Goal: Task Accomplishment & Management: Use online tool/utility

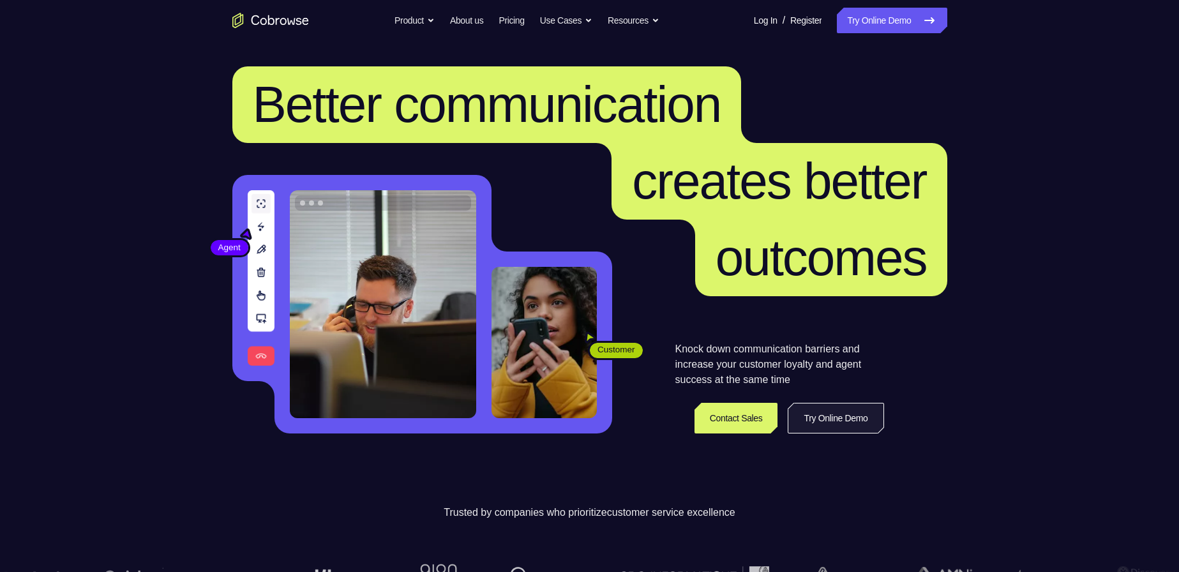
click at [808, 407] on link "Try Online Demo" at bounding box center [836, 418] width 96 height 31
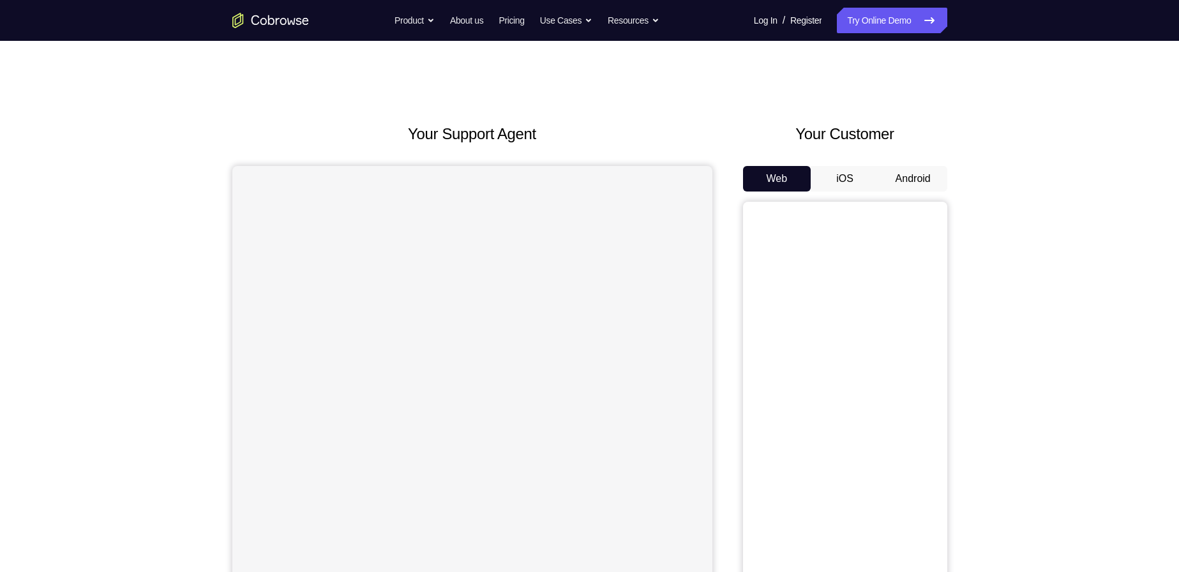
click at [836, 178] on button "iOS" at bounding box center [845, 179] width 68 height 26
click at [900, 182] on button "Android" at bounding box center [913, 179] width 68 height 26
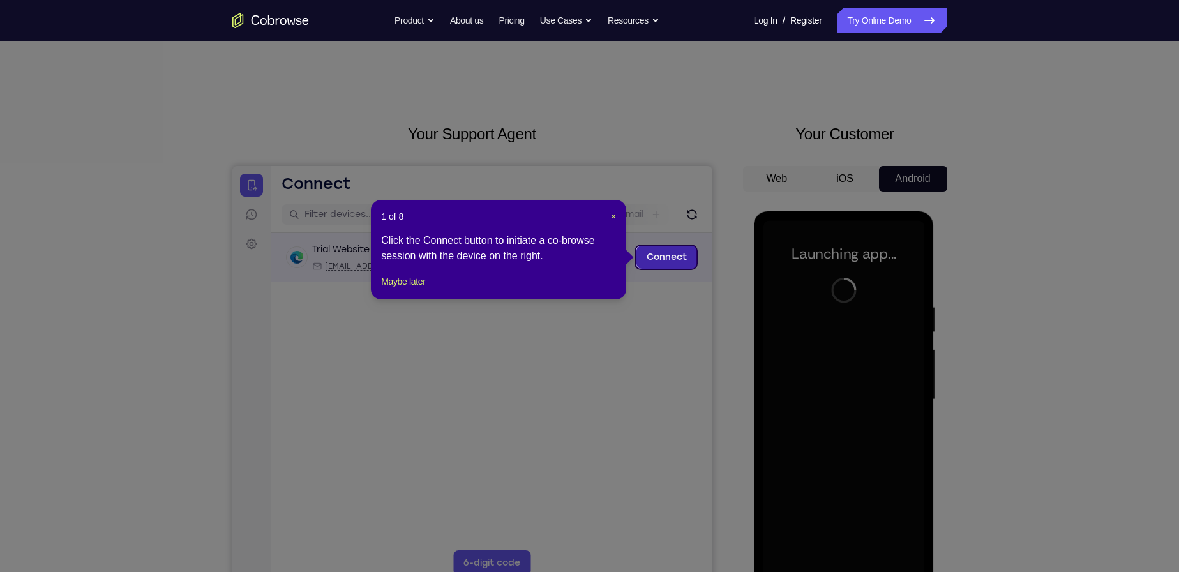
click at [653, 257] on link "Connect" at bounding box center [666, 257] width 61 height 23
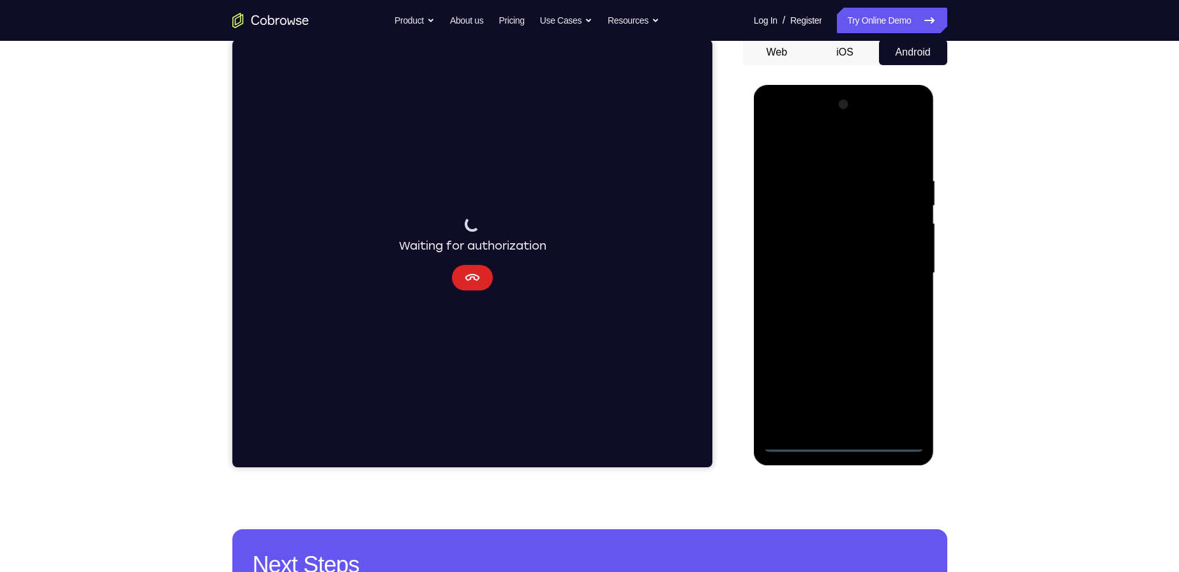
scroll to position [128, 0]
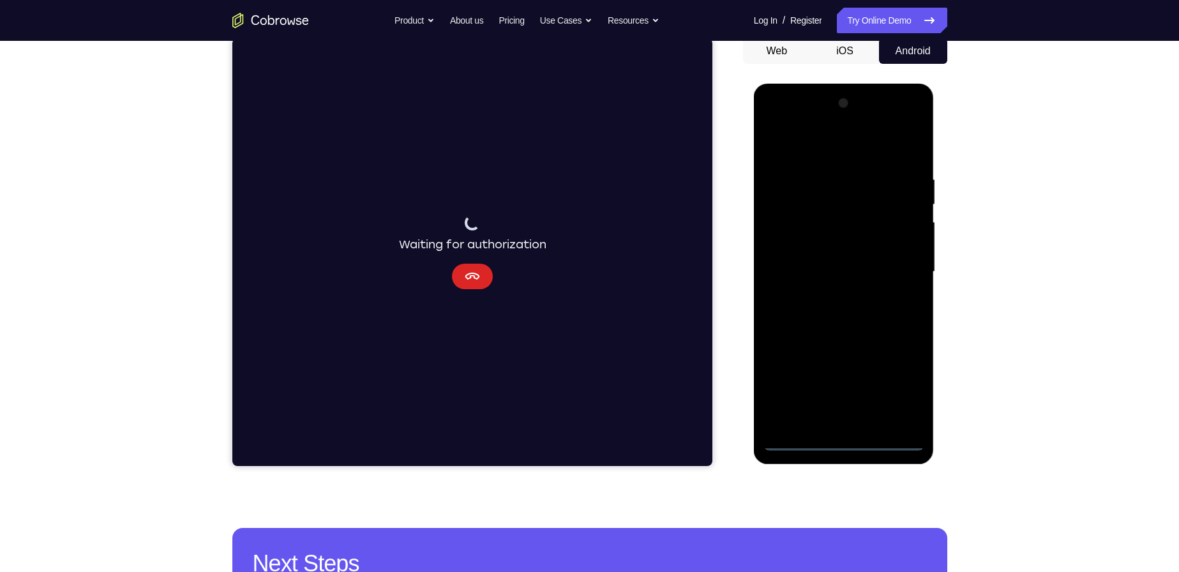
click at [485, 271] on button "Cancel" at bounding box center [471, 277] width 41 height 26
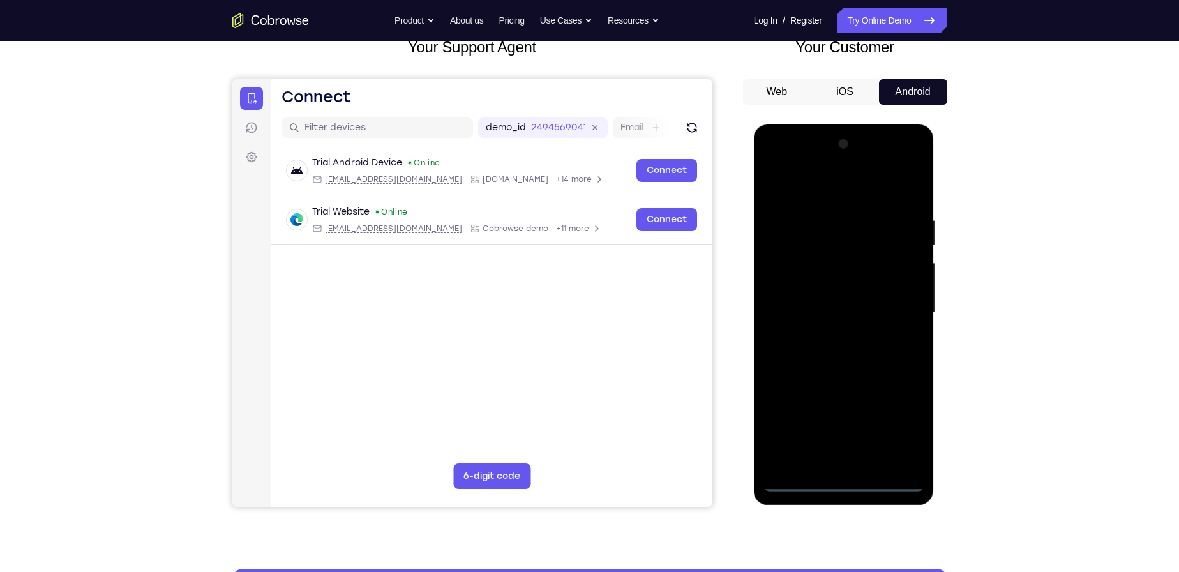
scroll to position [64, 0]
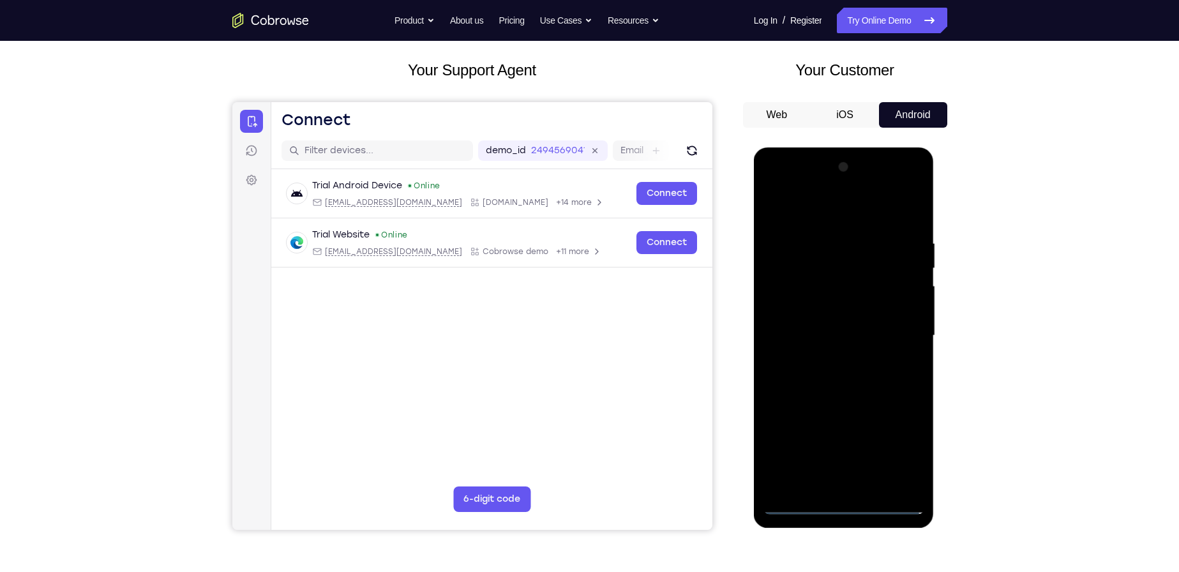
click at [800, 508] on div at bounding box center [844, 336] width 161 height 358
click at [803, 501] on div at bounding box center [844, 336] width 161 height 358
click at [895, 446] on div at bounding box center [844, 336] width 161 height 358
click at [834, 188] on div at bounding box center [844, 336] width 161 height 358
click at [776, 188] on div at bounding box center [844, 336] width 161 height 358
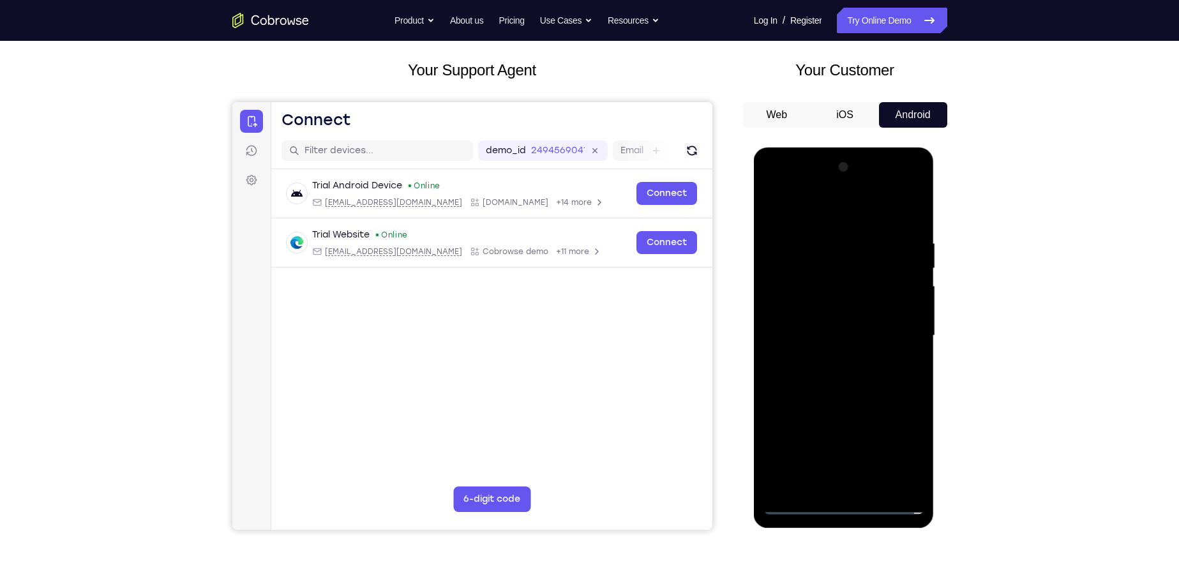
click at [903, 332] on div at bounding box center [844, 336] width 161 height 358
click at [854, 359] on div at bounding box center [844, 336] width 161 height 358
click at [841, 268] on div at bounding box center [844, 336] width 161 height 358
click at [798, 506] on div at bounding box center [844, 336] width 161 height 358
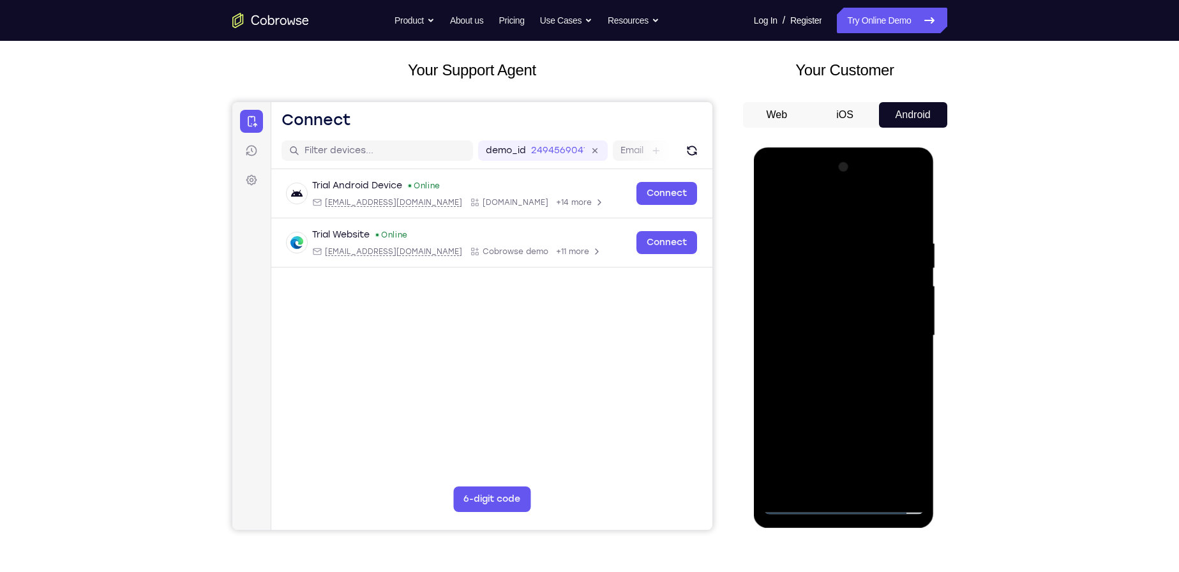
click at [843, 336] on div at bounding box center [844, 336] width 161 height 358
click at [833, 355] on div at bounding box center [844, 336] width 161 height 358
click at [826, 324] on div at bounding box center [844, 336] width 161 height 358
click at [785, 303] on div at bounding box center [844, 336] width 161 height 358
click at [846, 331] on div at bounding box center [844, 336] width 161 height 358
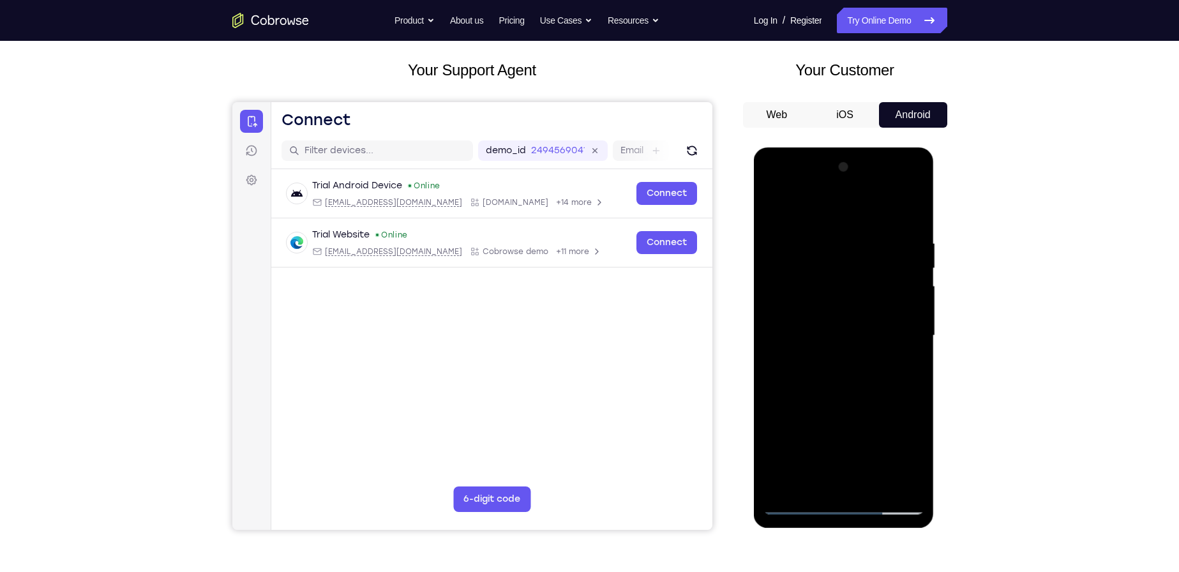
click at [771, 202] on div at bounding box center [844, 336] width 161 height 358
click at [815, 326] on div at bounding box center [844, 336] width 161 height 358
click at [813, 264] on div at bounding box center [844, 336] width 161 height 358
click at [797, 308] on div at bounding box center [844, 336] width 161 height 358
click at [903, 317] on div at bounding box center [844, 336] width 161 height 358
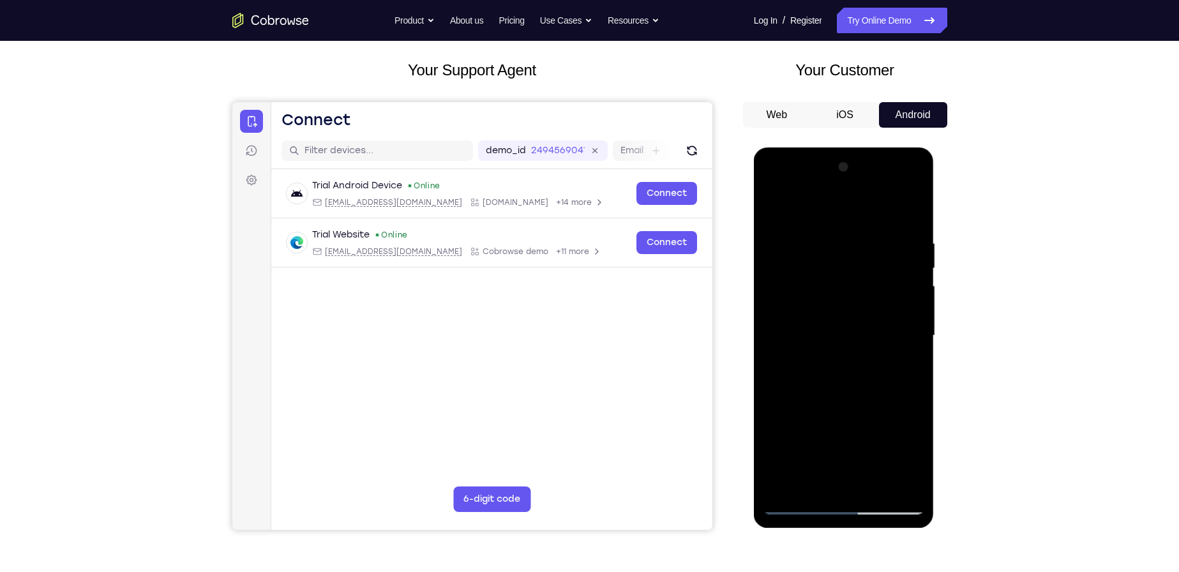
click at [810, 313] on div at bounding box center [844, 336] width 161 height 358
click at [836, 306] on div at bounding box center [844, 336] width 161 height 358
drag, startPoint x: 836, startPoint y: 306, endPoint x: 831, endPoint y: 310, distance: 6.6
click at [832, 309] on div at bounding box center [844, 336] width 161 height 358
click at [856, 336] on div at bounding box center [844, 336] width 161 height 358
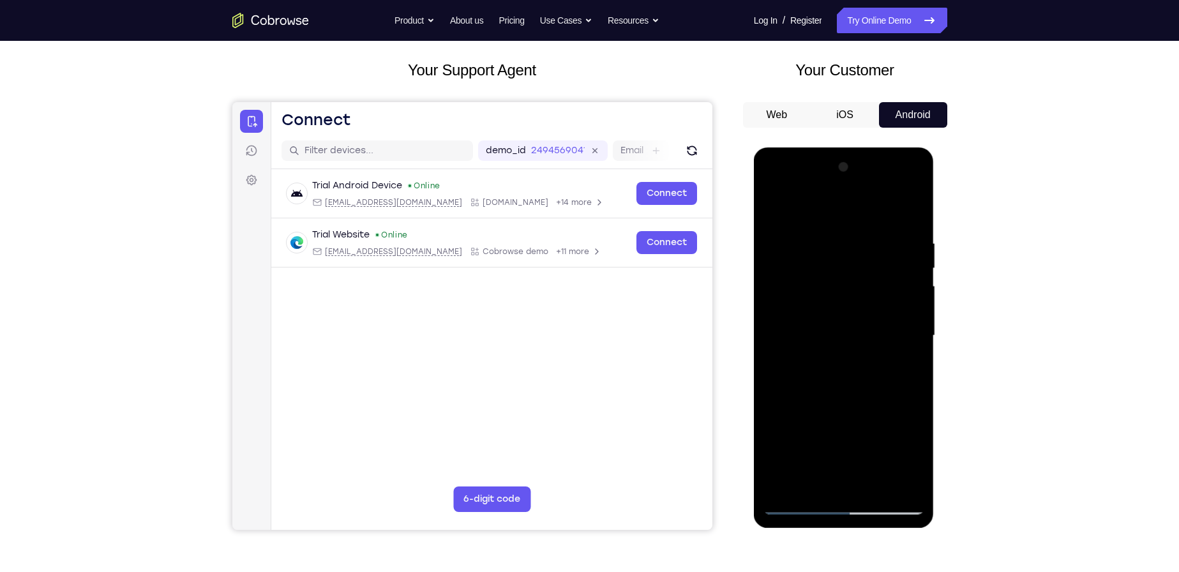
click at [843, 374] on div at bounding box center [844, 336] width 161 height 358
click at [843, 371] on div at bounding box center [844, 336] width 161 height 358
click at [832, 366] on div at bounding box center [844, 336] width 161 height 358
click at [843, 358] on div at bounding box center [844, 336] width 161 height 358
click at [821, 338] on div at bounding box center [844, 336] width 161 height 358
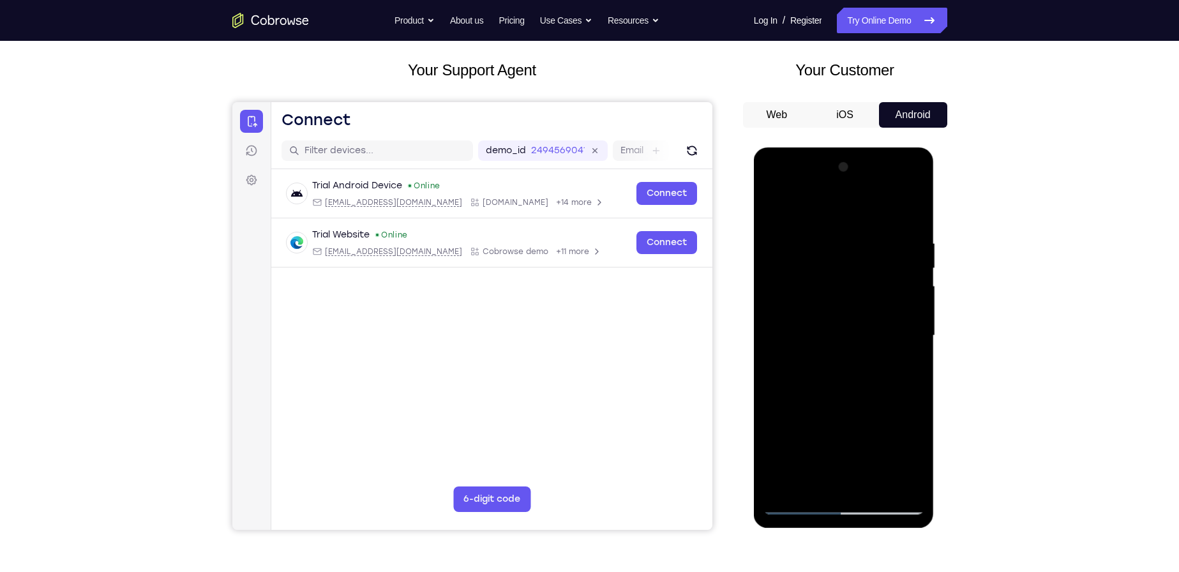
click at [838, 377] on div at bounding box center [844, 336] width 161 height 358
click at [848, 411] on div at bounding box center [844, 336] width 161 height 358
click at [854, 292] on div at bounding box center [844, 336] width 161 height 358
click at [890, 230] on div at bounding box center [844, 336] width 161 height 358
click at [801, 232] on div at bounding box center [844, 336] width 161 height 358
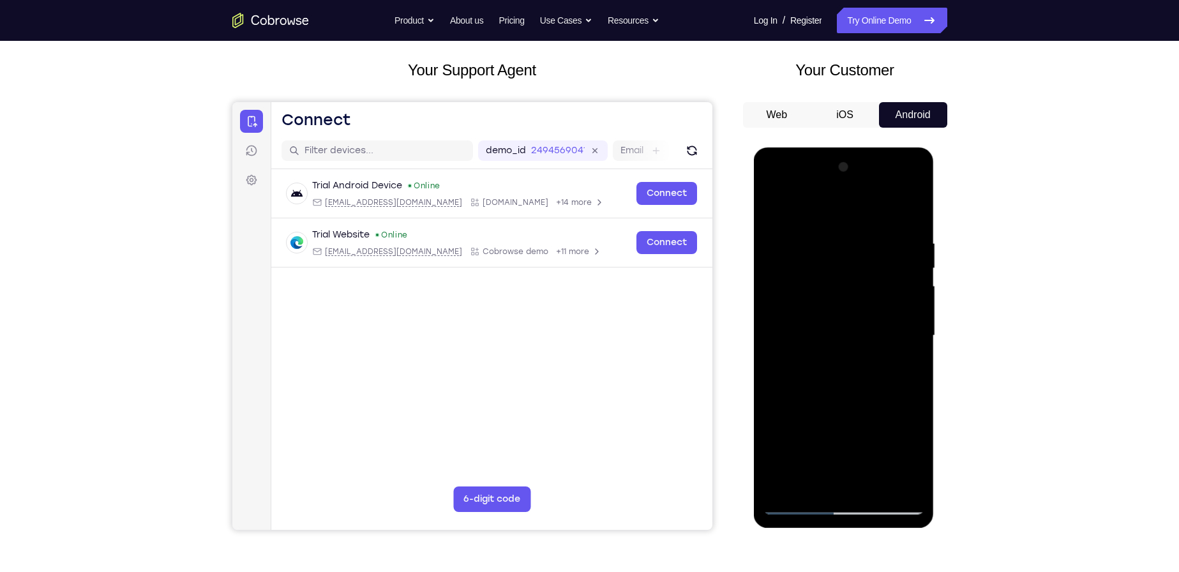
click at [801, 232] on div at bounding box center [844, 336] width 161 height 358
click at [810, 230] on div at bounding box center [844, 336] width 161 height 358
click at [896, 183] on div at bounding box center [844, 336] width 161 height 358
click at [783, 213] on div at bounding box center [844, 336] width 161 height 358
click at [793, 292] on div at bounding box center [844, 336] width 161 height 358
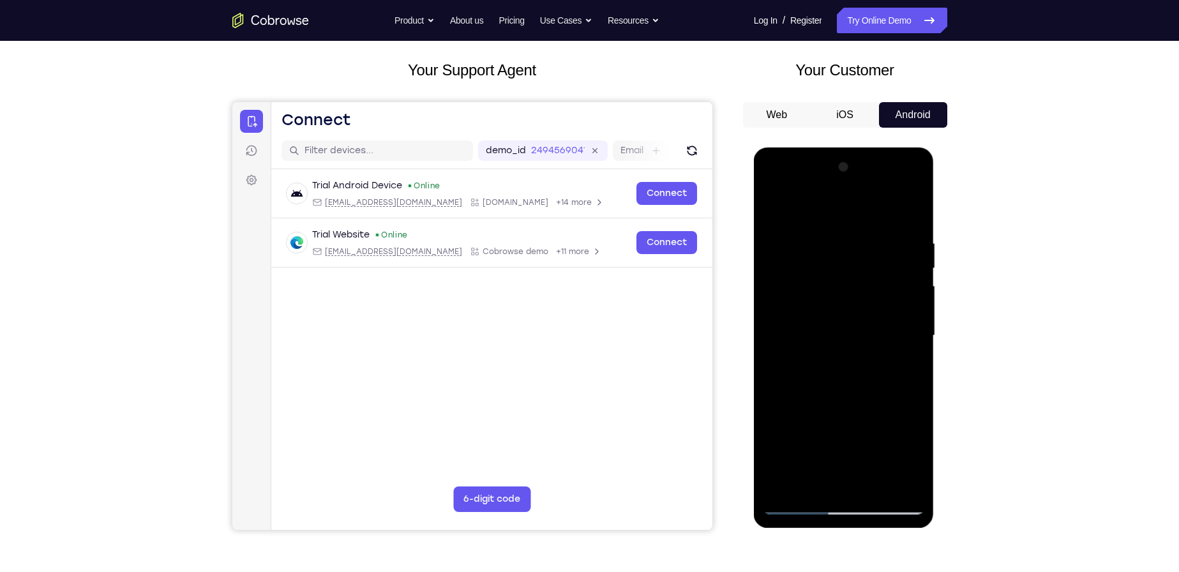
click at [838, 330] on div at bounding box center [844, 336] width 161 height 358
click at [839, 317] on div at bounding box center [844, 336] width 161 height 358
click at [856, 351] on div at bounding box center [844, 336] width 161 height 358
click at [842, 347] on div at bounding box center [844, 336] width 161 height 358
click at [852, 344] on div at bounding box center [844, 336] width 161 height 358
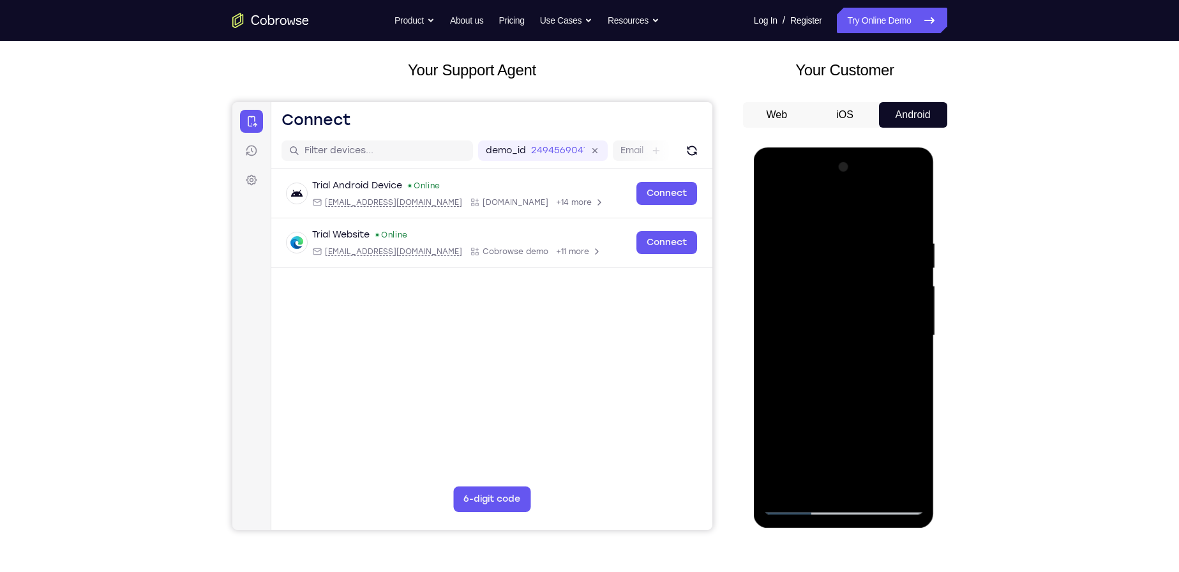
click at [868, 264] on div at bounding box center [844, 336] width 161 height 358
click at [811, 345] on div at bounding box center [844, 336] width 161 height 358
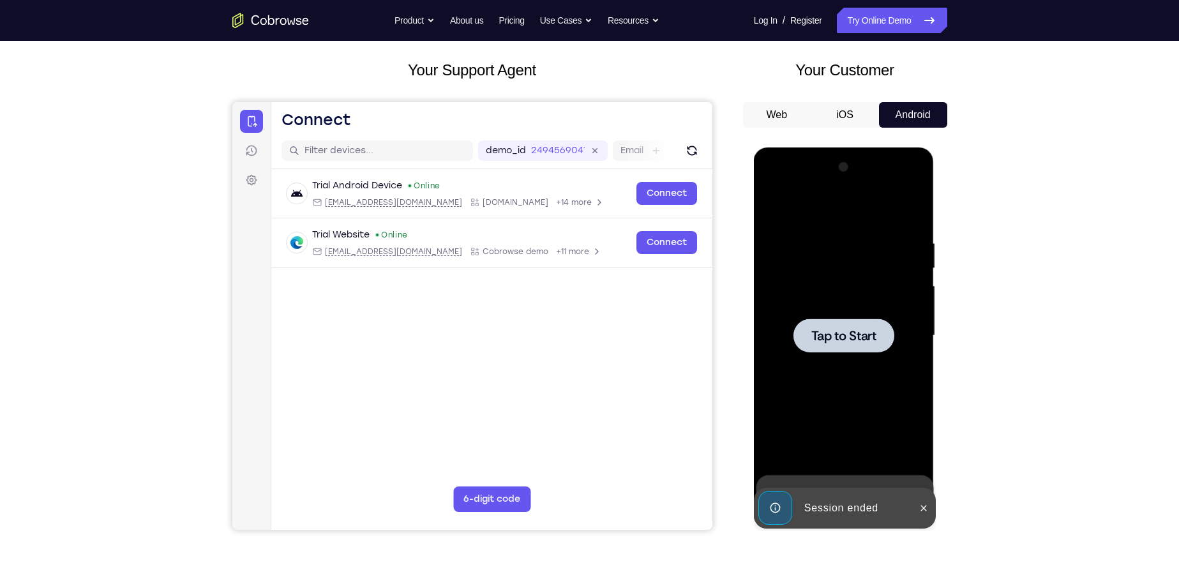
click at [839, 330] on span "Tap to Start" at bounding box center [843, 335] width 65 height 13
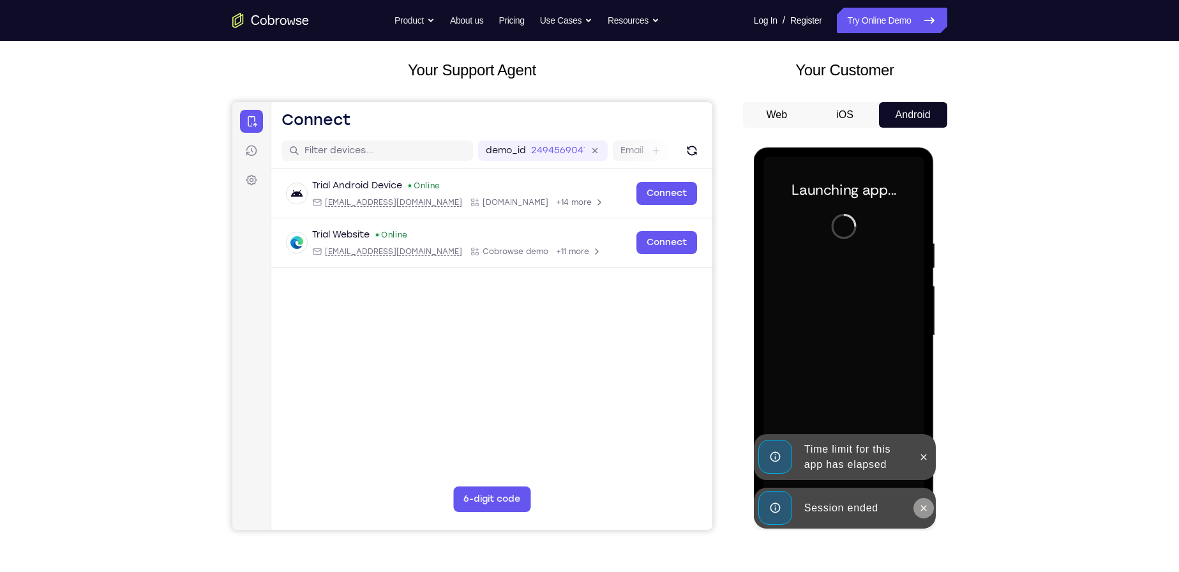
click at [923, 509] on icon at bounding box center [924, 508] width 10 height 10
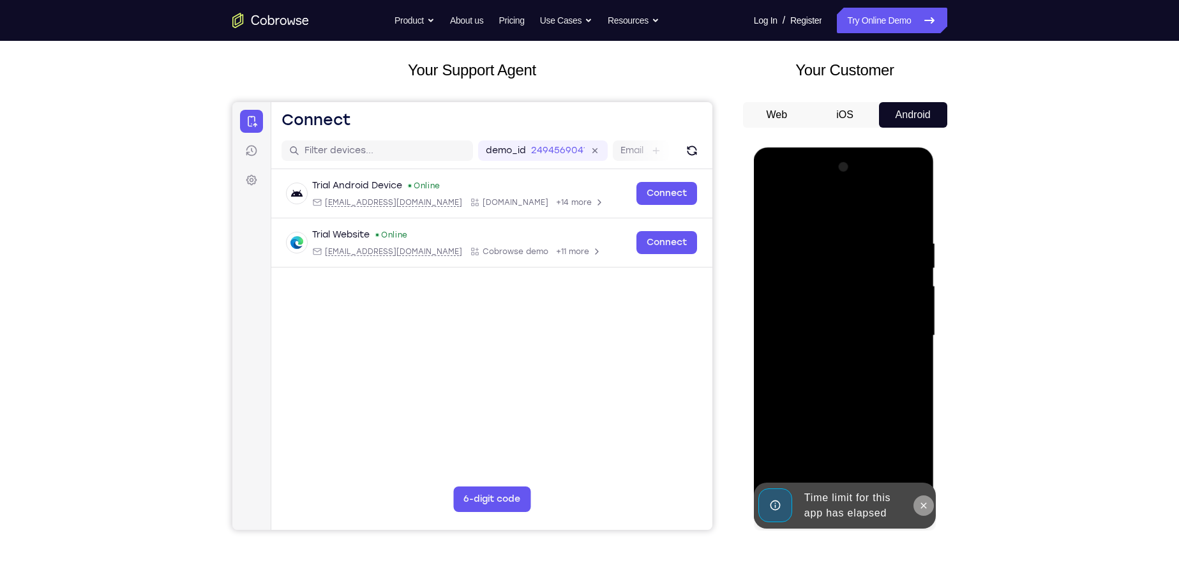
click at [921, 503] on icon at bounding box center [924, 506] width 10 height 10
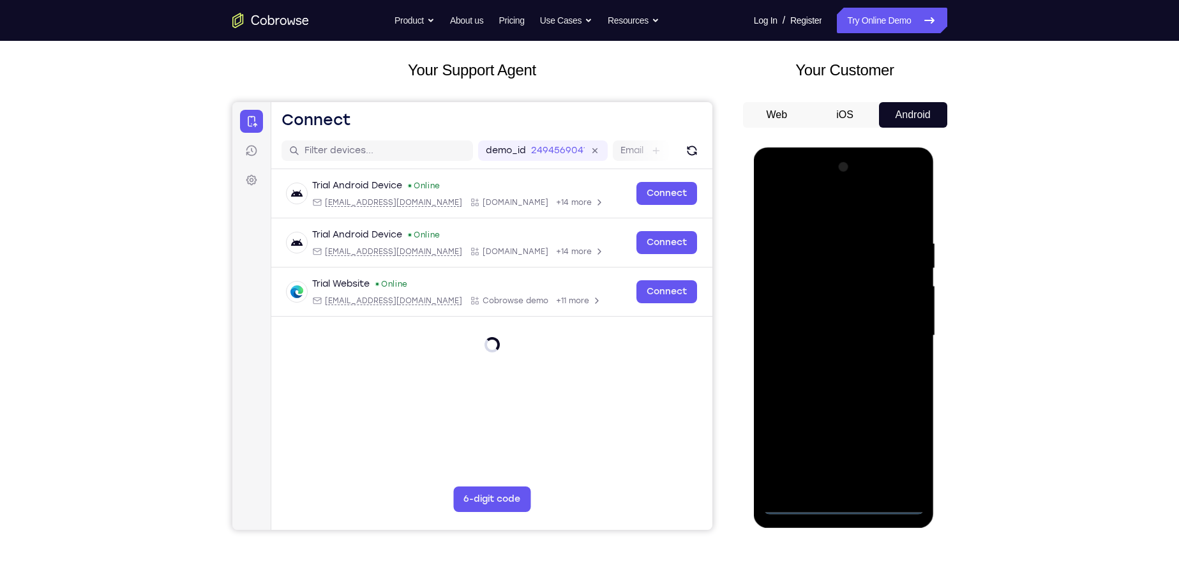
click at [807, 499] on div at bounding box center [844, 336] width 161 height 358
click at [799, 502] on div at bounding box center [844, 336] width 161 height 358
click at [804, 507] on div at bounding box center [844, 336] width 161 height 358
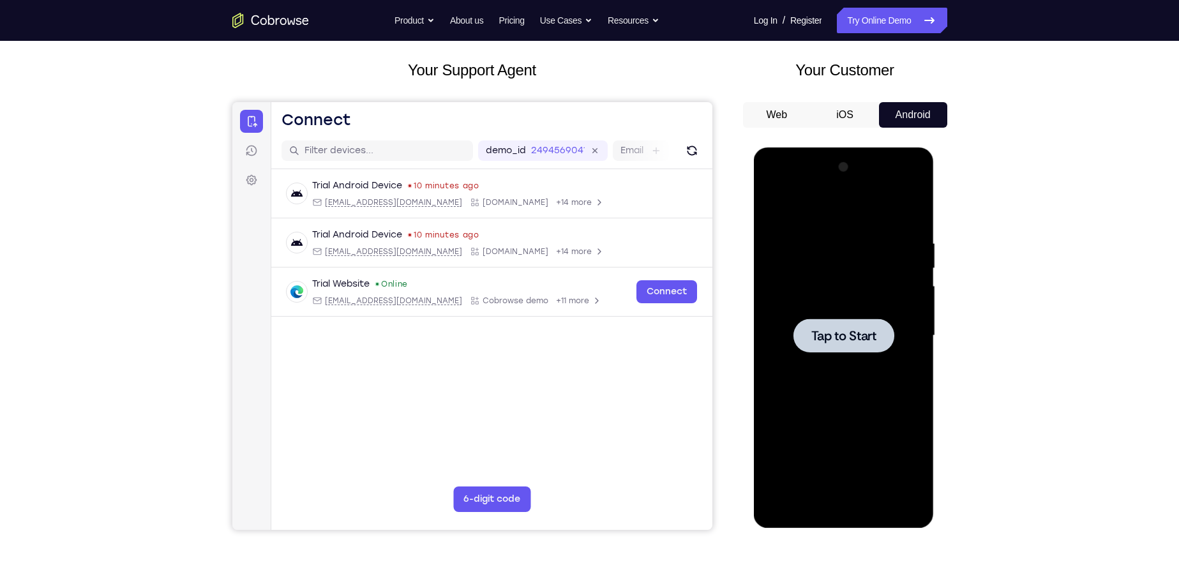
click at [813, 335] on span "Tap to Start" at bounding box center [843, 335] width 65 height 13
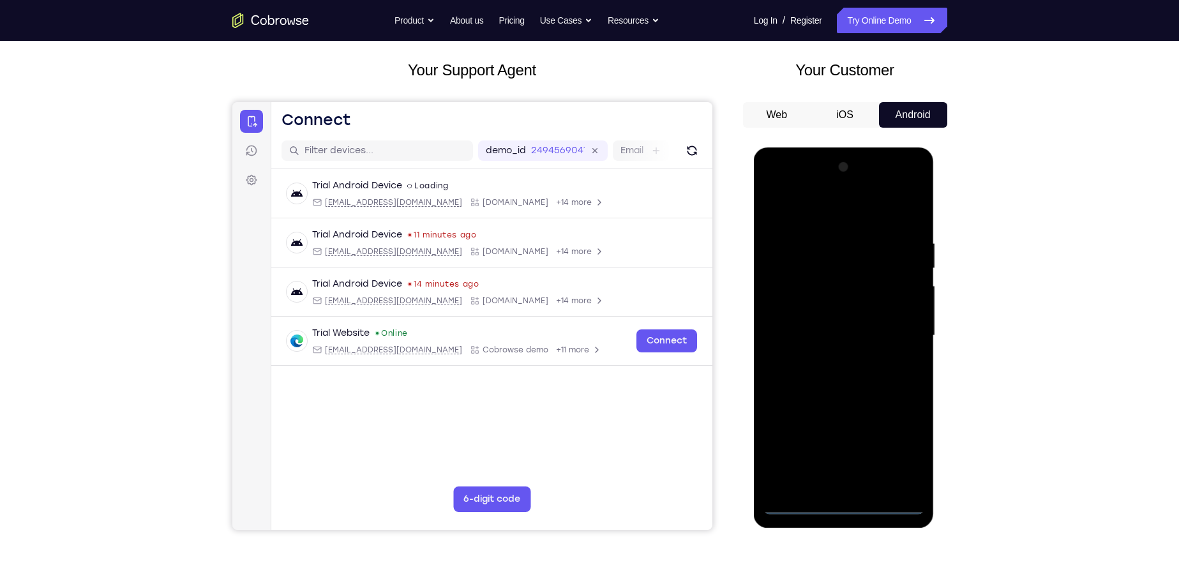
click at [792, 501] on div at bounding box center [844, 336] width 161 height 358
click at [800, 508] on div at bounding box center [844, 336] width 161 height 358
click at [912, 457] on div at bounding box center [844, 336] width 161 height 358
click at [787, 191] on div at bounding box center [844, 336] width 161 height 358
click at [792, 291] on div at bounding box center [844, 336] width 161 height 358
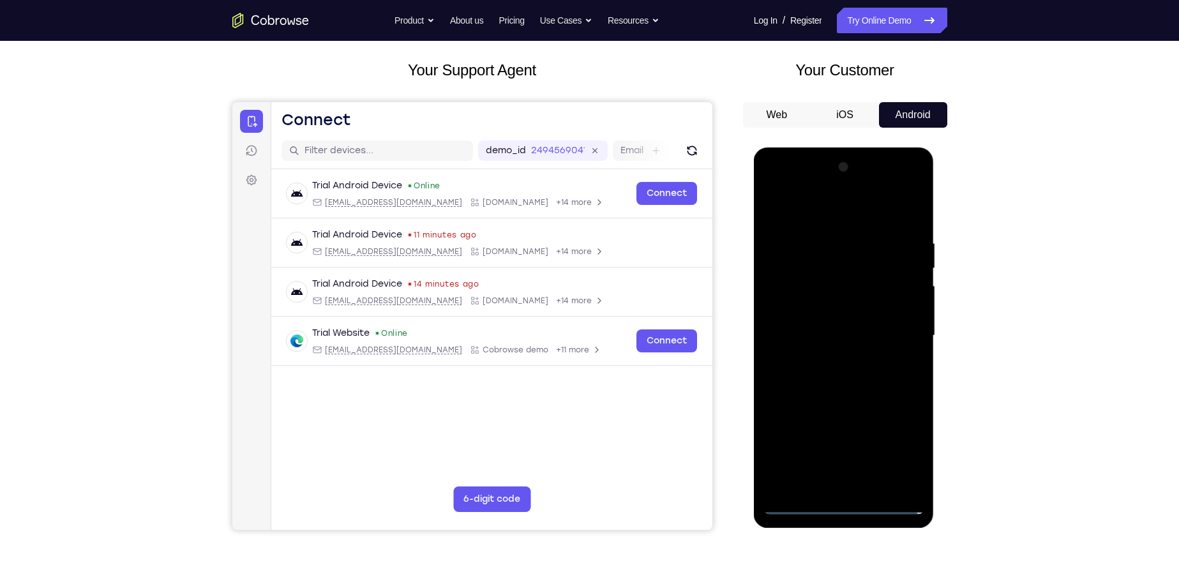
click at [807, 337] on div at bounding box center [844, 336] width 161 height 358
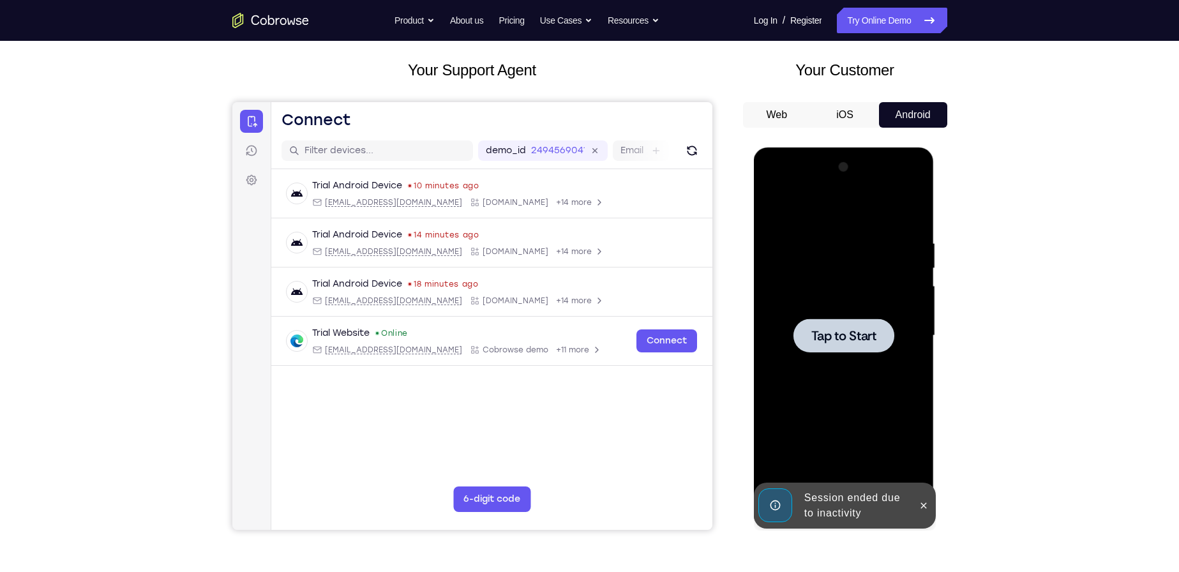
click at [829, 338] on span "Tap to Start" at bounding box center [843, 335] width 65 height 13
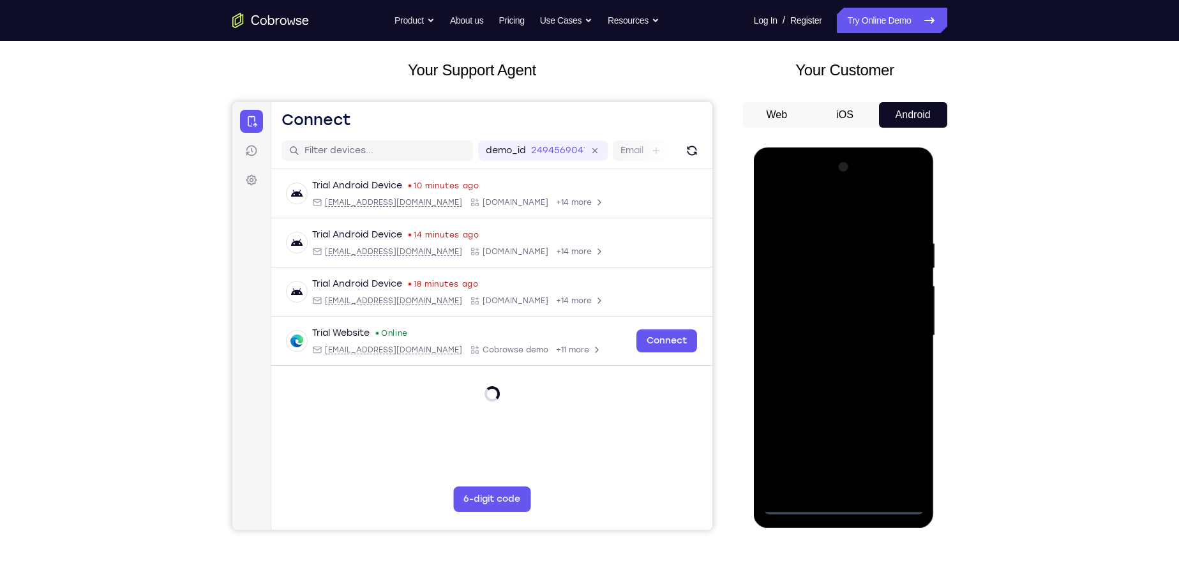
click at [790, 506] on div at bounding box center [844, 336] width 161 height 358
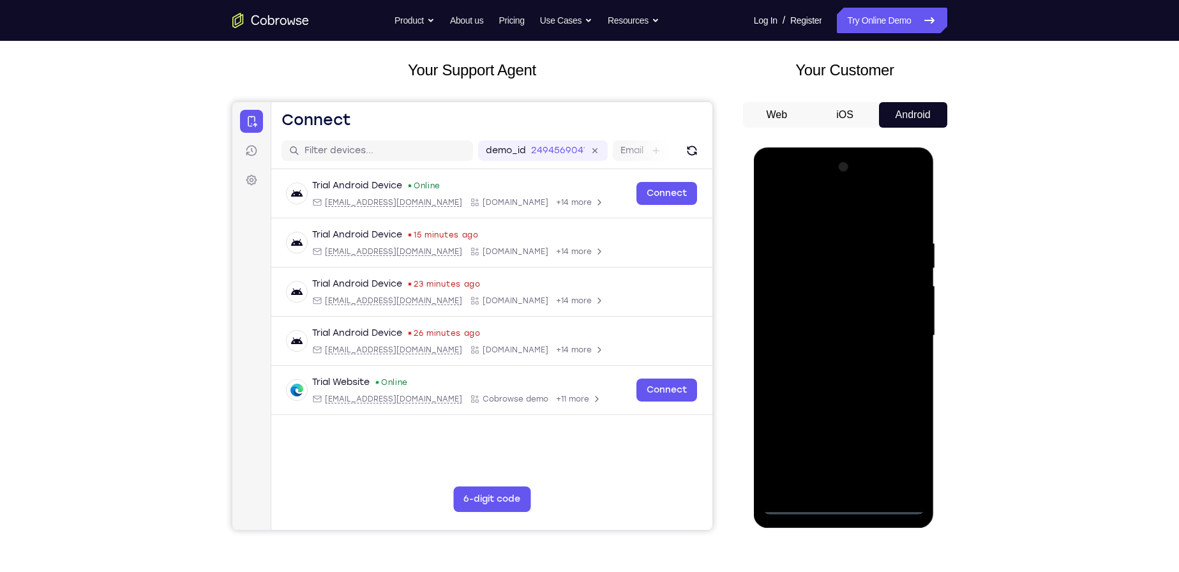
click at [804, 503] on div at bounding box center [844, 336] width 161 height 358
click at [892, 448] on div at bounding box center [844, 336] width 161 height 358
click at [787, 204] on div at bounding box center [844, 336] width 161 height 358
click at [794, 298] on div at bounding box center [844, 336] width 161 height 358
click at [823, 339] on div at bounding box center [844, 336] width 161 height 358
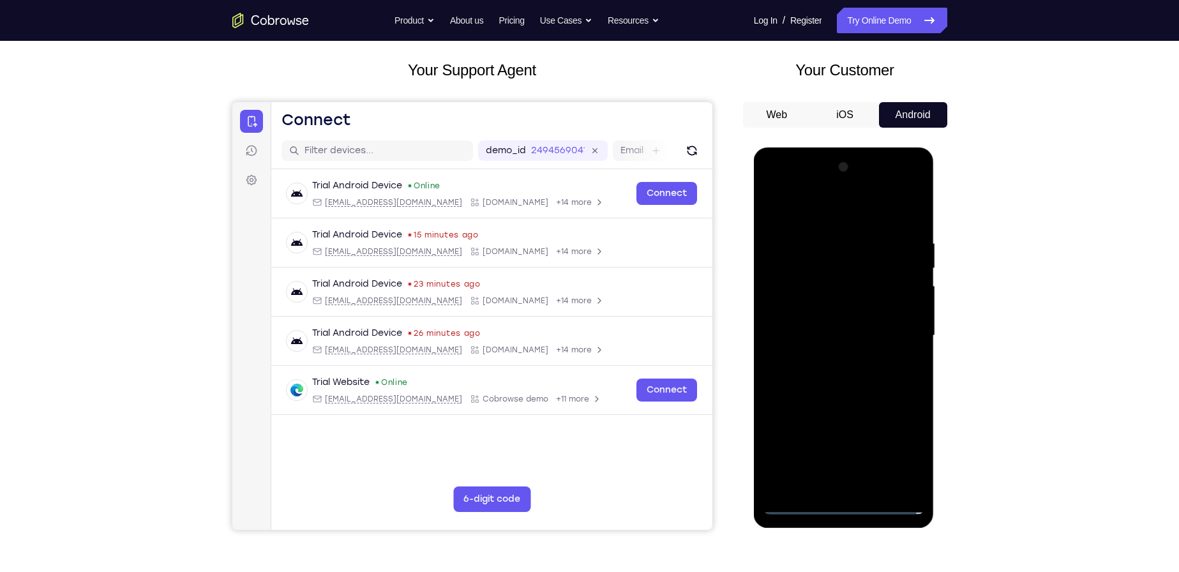
click at [823, 339] on div at bounding box center [844, 336] width 161 height 358
click at [836, 298] on div at bounding box center [844, 336] width 161 height 358
click at [813, 315] on div at bounding box center [844, 336] width 161 height 358
click at [847, 345] on div at bounding box center [844, 336] width 161 height 358
click at [820, 341] on div at bounding box center [844, 336] width 161 height 358
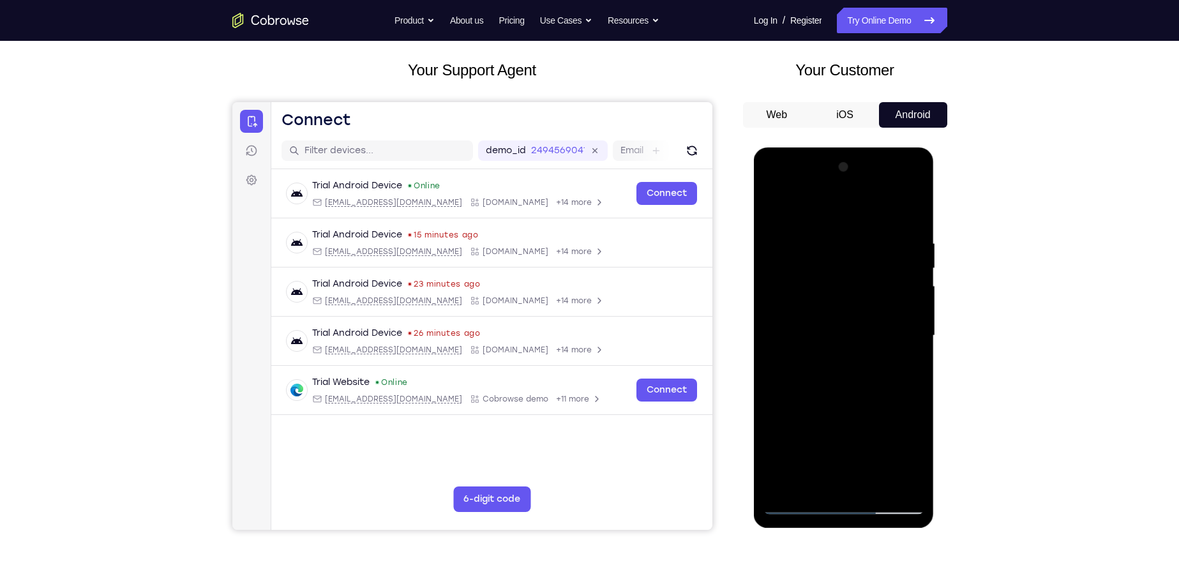
click at [905, 482] on div at bounding box center [844, 336] width 161 height 358
click at [921, 310] on div at bounding box center [844, 336] width 161 height 358
click at [911, 310] on div at bounding box center [844, 336] width 161 height 358
click at [817, 401] on div at bounding box center [844, 336] width 161 height 358
click at [854, 481] on div at bounding box center [844, 336] width 161 height 358
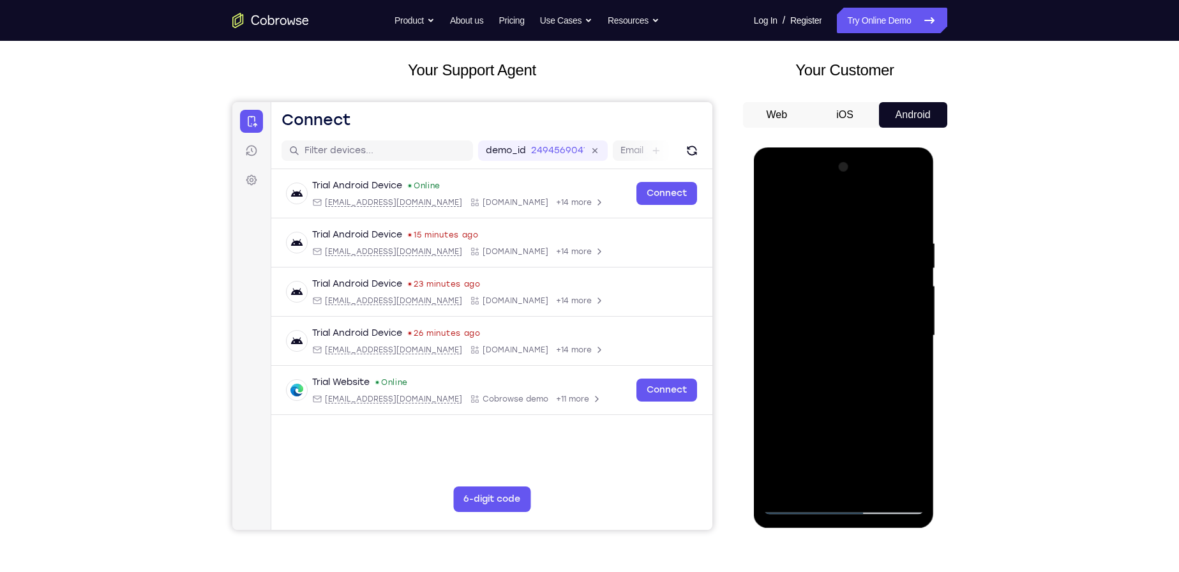
click at [802, 506] on div at bounding box center [844, 336] width 161 height 358
click at [813, 321] on div at bounding box center [844, 336] width 161 height 358
click at [798, 477] on div at bounding box center [844, 336] width 161 height 358
click at [796, 478] on div at bounding box center [844, 336] width 161 height 358
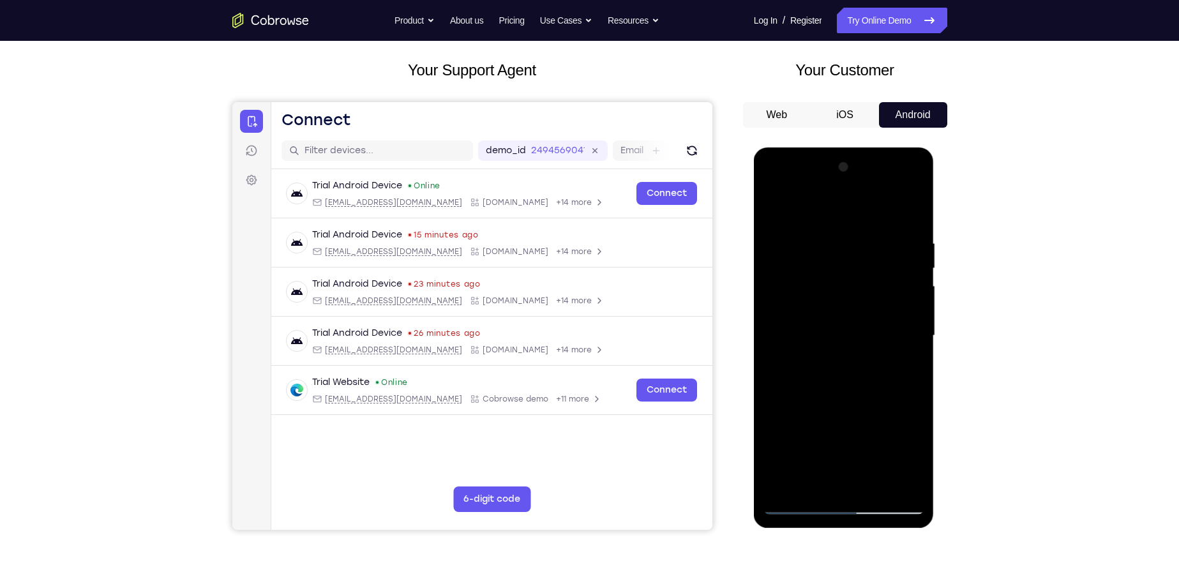
click at [868, 483] on div at bounding box center [844, 336] width 161 height 358
click at [897, 476] on div at bounding box center [844, 336] width 161 height 358
click at [836, 365] on div at bounding box center [844, 336] width 161 height 358
click at [858, 365] on div at bounding box center [844, 336] width 161 height 358
click at [847, 342] on div at bounding box center [844, 336] width 161 height 358
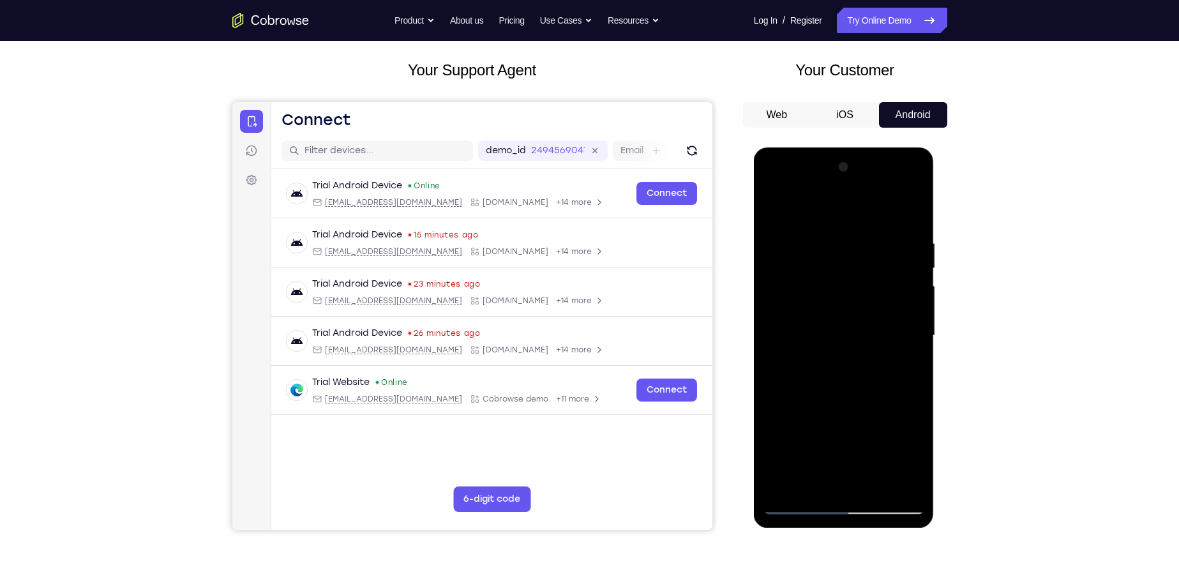
click at [916, 338] on div at bounding box center [844, 336] width 161 height 358
click at [915, 345] on div at bounding box center [844, 336] width 161 height 358
click at [770, 342] on div at bounding box center [844, 336] width 161 height 358
click at [909, 339] on div at bounding box center [844, 336] width 161 height 358
click at [919, 342] on div at bounding box center [844, 336] width 161 height 358
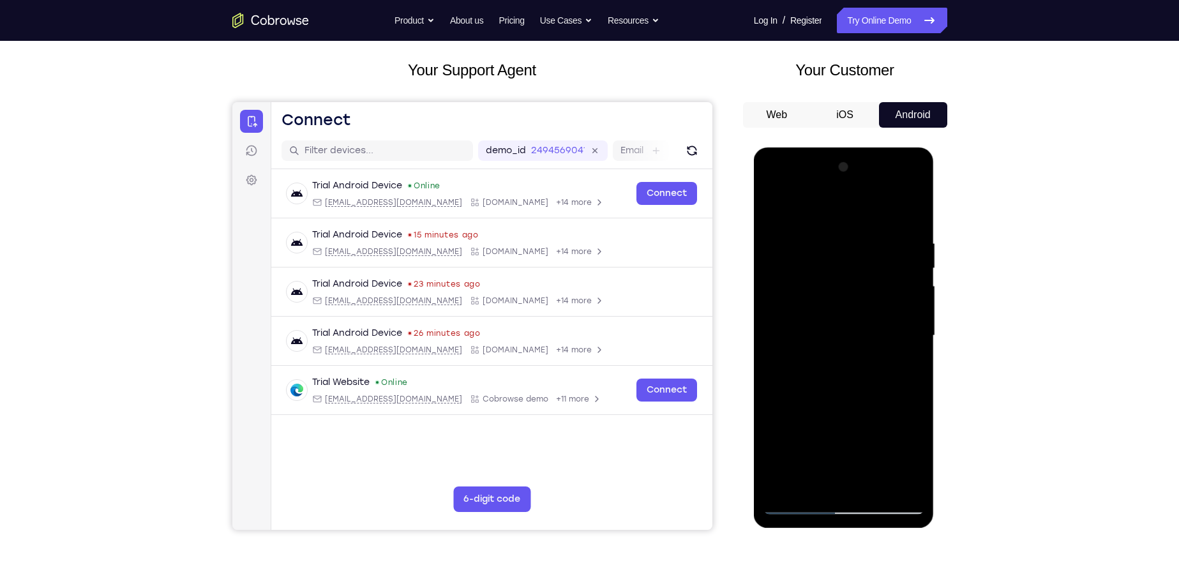
click at [820, 296] on div at bounding box center [844, 336] width 161 height 358
click at [866, 351] on div at bounding box center [844, 336] width 161 height 358
click at [895, 317] on div at bounding box center [844, 336] width 161 height 358
click at [776, 344] on div at bounding box center [844, 336] width 161 height 358
click at [772, 344] on div at bounding box center [844, 336] width 161 height 358
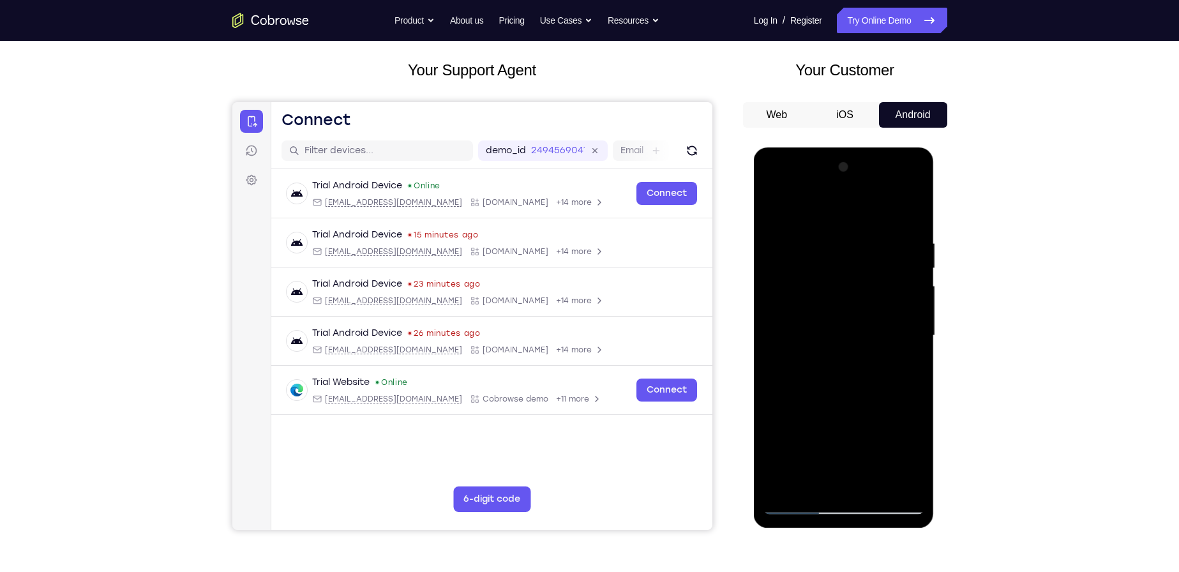
click at [770, 349] on div at bounding box center [844, 336] width 161 height 358
click at [771, 349] on div at bounding box center [844, 336] width 161 height 358
click at [801, 475] on div at bounding box center [844, 336] width 161 height 358
click at [798, 483] on div at bounding box center [844, 336] width 161 height 358
click at [773, 345] on div at bounding box center [844, 336] width 161 height 358
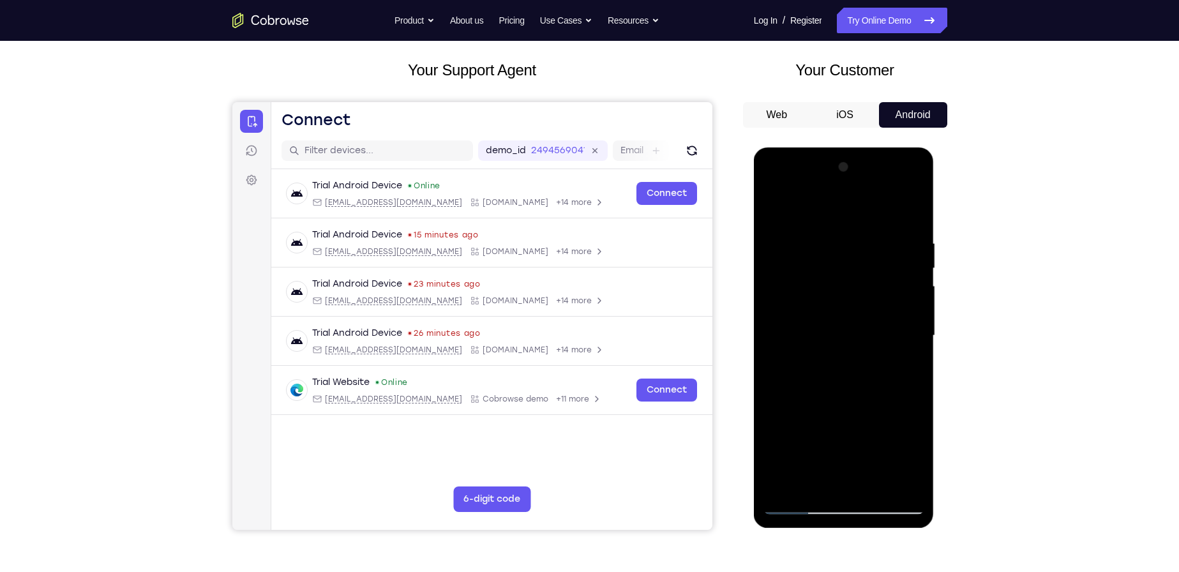
click at [773, 343] on div at bounding box center [844, 336] width 161 height 358
click at [774, 344] on div at bounding box center [844, 336] width 161 height 358
click at [774, 347] on div at bounding box center [844, 336] width 161 height 358
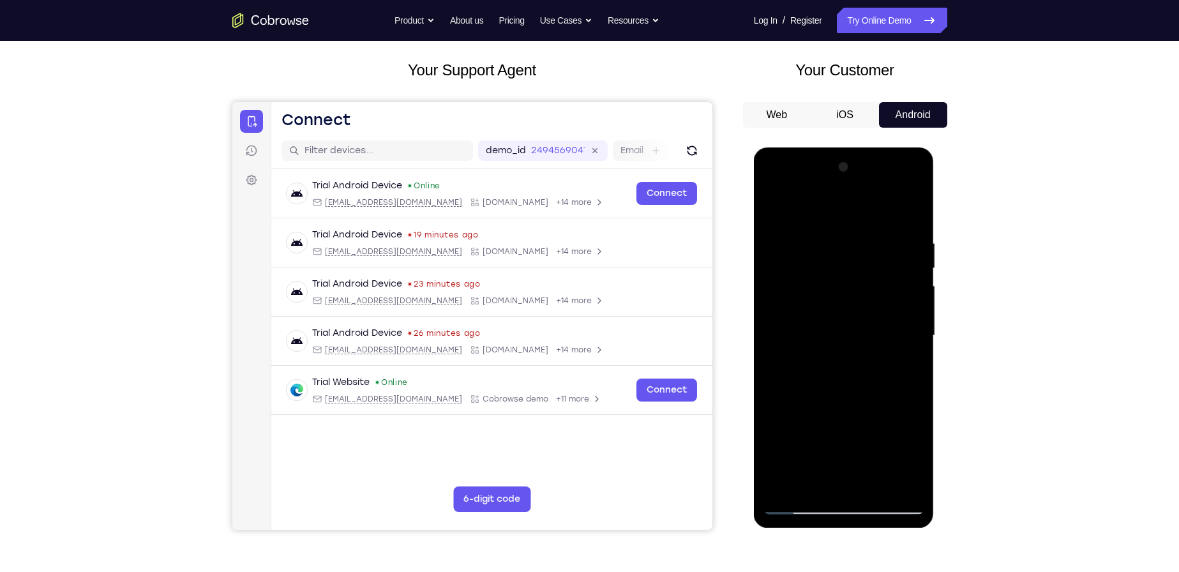
click at [774, 347] on div at bounding box center [844, 336] width 161 height 358
click at [773, 344] on div at bounding box center [844, 336] width 161 height 358
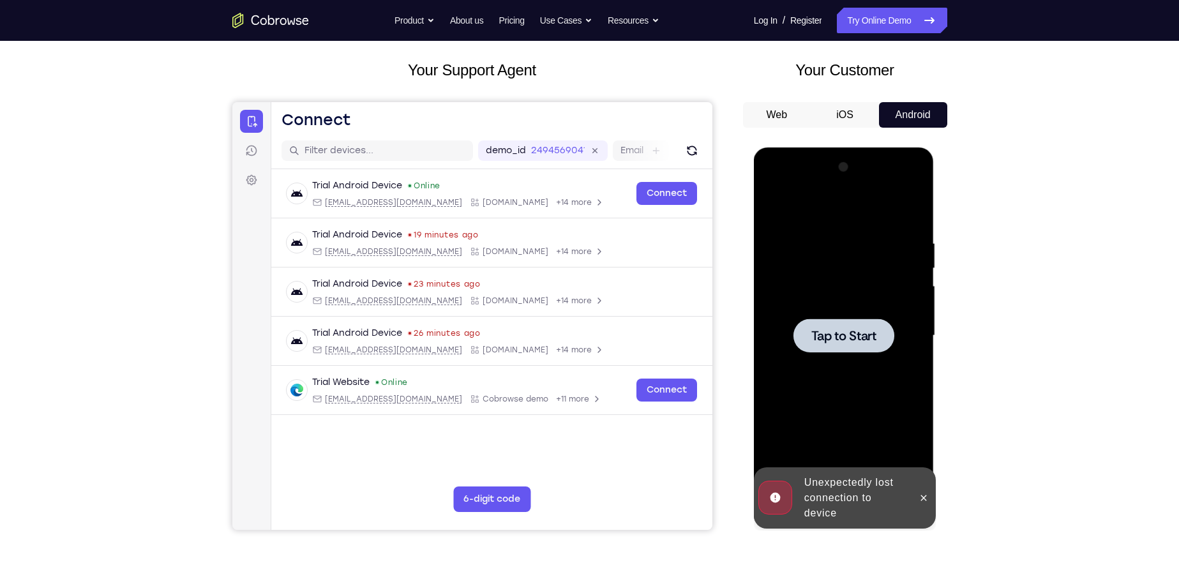
click at [861, 336] on span "Tap to Start" at bounding box center [843, 335] width 65 height 13
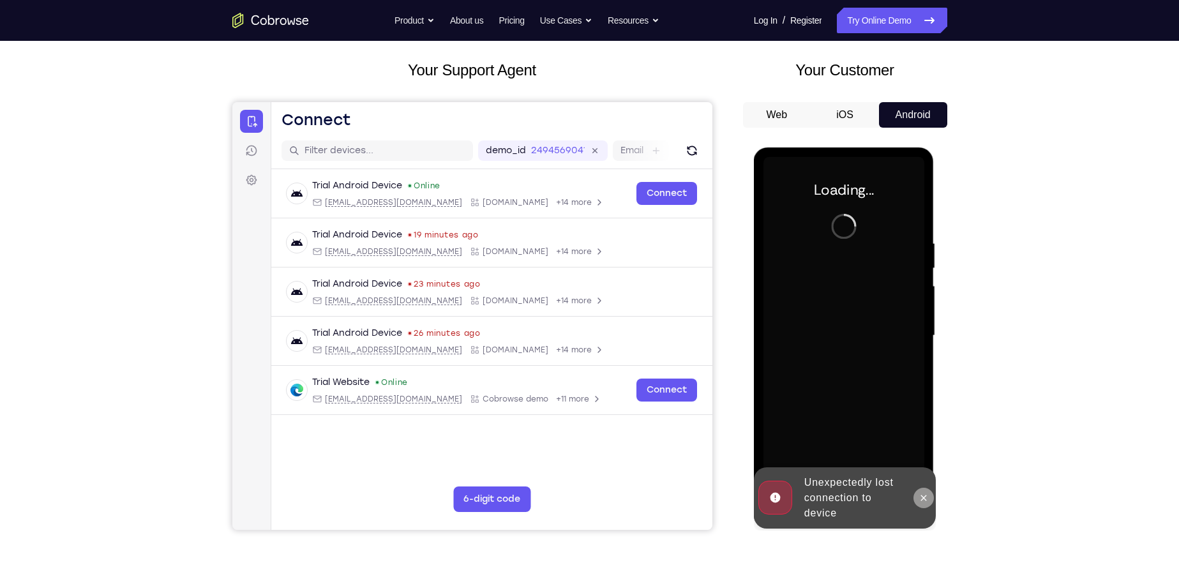
click at [921, 496] on icon at bounding box center [924, 498] width 10 height 10
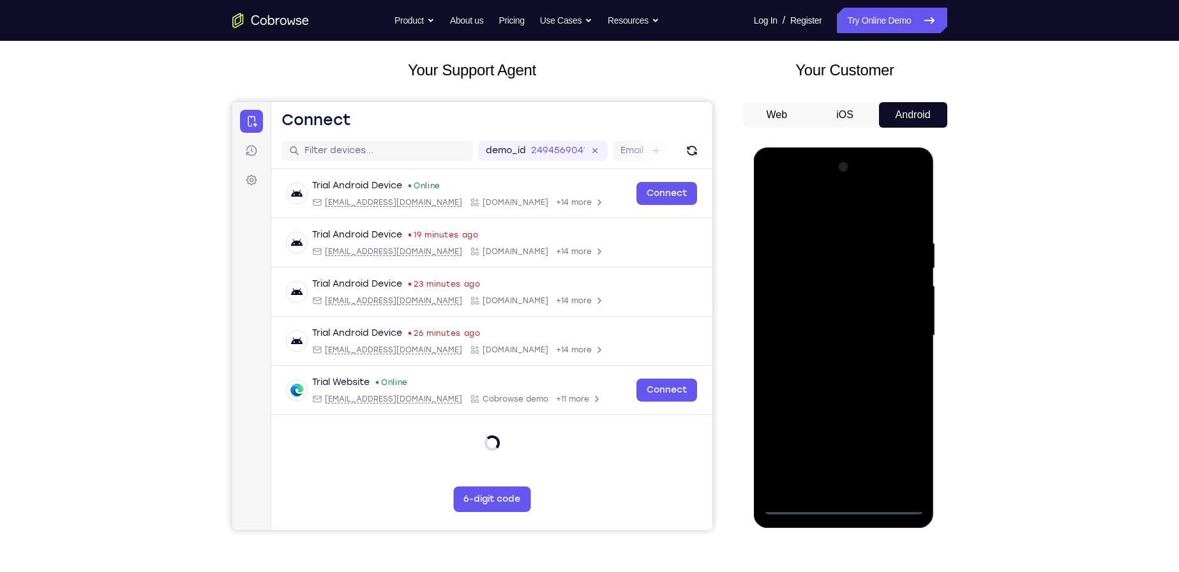
click at [799, 504] on div at bounding box center [844, 336] width 161 height 358
click at [799, 505] on div at bounding box center [844, 336] width 161 height 358
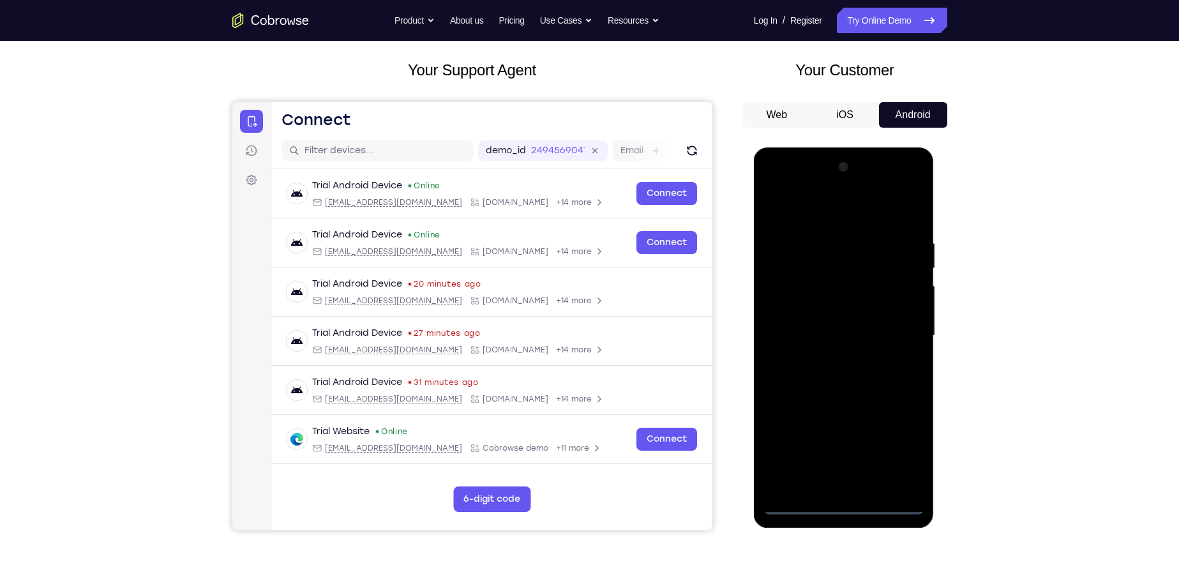
click at [904, 449] on div at bounding box center [844, 336] width 161 height 358
click at [813, 203] on div at bounding box center [844, 336] width 161 height 358
click at [787, 294] on div at bounding box center [844, 336] width 161 height 358
click at [825, 331] on div at bounding box center [844, 336] width 161 height 358
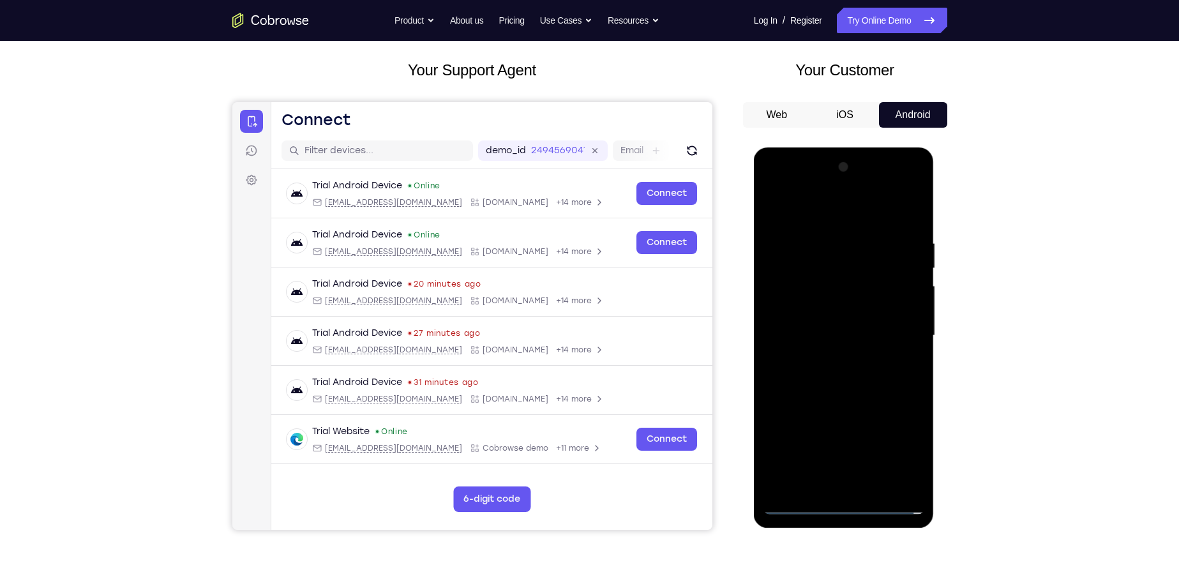
click at [833, 321] on div at bounding box center [844, 336] width 161 height 358
click at [851, 298] on div at bounding box center [844, 336] width 161 height 358
click at [898, 188] on div at bounding box center [844, 336] width 161 height 358
click at [917, 206] on div at bounding box center [844, 336] width 161 height 358
click at [773, 182] on div at bounding box center [844, 336] width 161 height 358
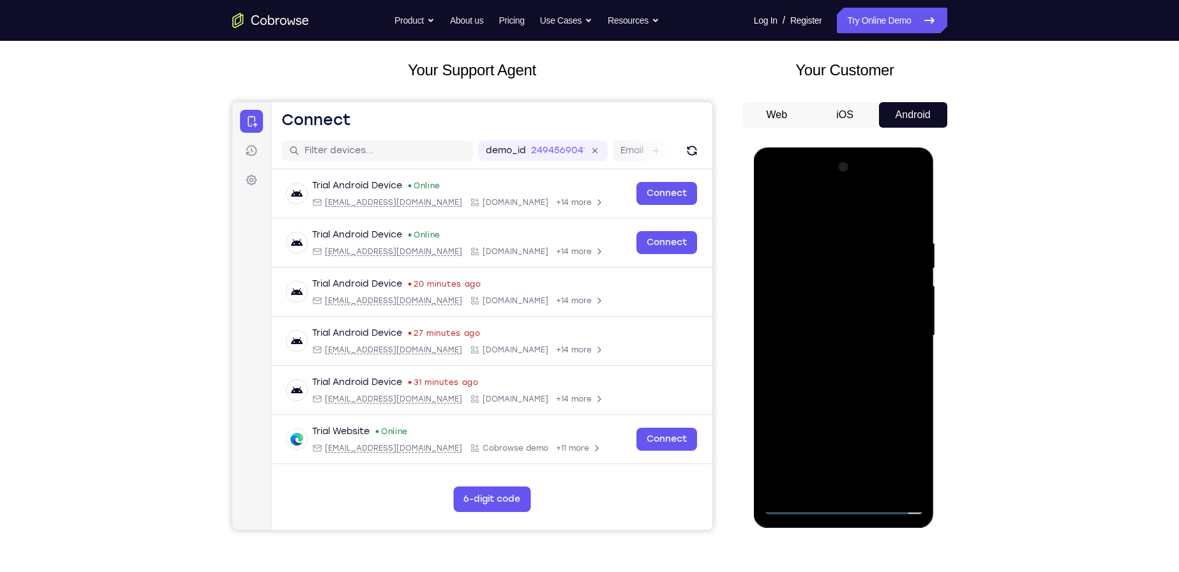
click at [894, 326] on div at bounding box center [844, 336] width 161 height 358
click at [833, 357] on div at bounding box center [844, 336] width 161 height 358
click at [833, 319] on div at bounding box center [844, 336] width 161 height 358
click at [793, 282] on div at bounding box center [844, 336] width 161 height 358
click at [829, 306] on div at bounding box center [844, 336] width 161 height 358
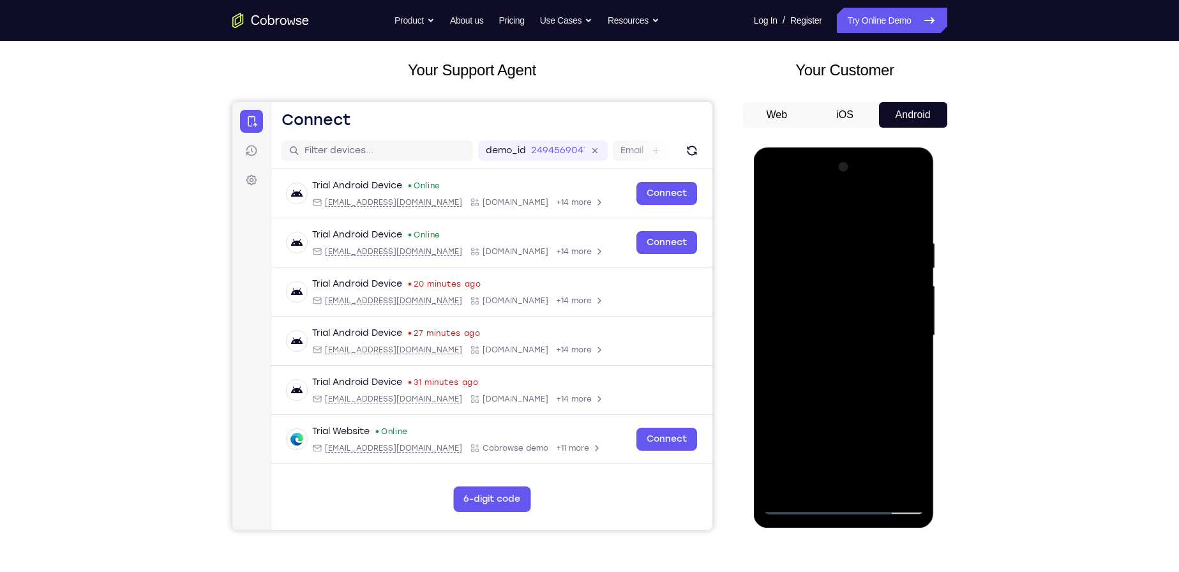
click at [845, 335] on div at bounding box center [844, 336] width 161 height 358
click at [905, 202] on div at bounding box center [844, 336] width 161 height 358
click at [846, 404] on div at bounding box center [844, 336] width 161 height 358
click at [843, 294] on div at bounding box center [844, 336] width 161 height 358
click at [775, 204] on div at bounding box center [844, 336] width 161 height 358
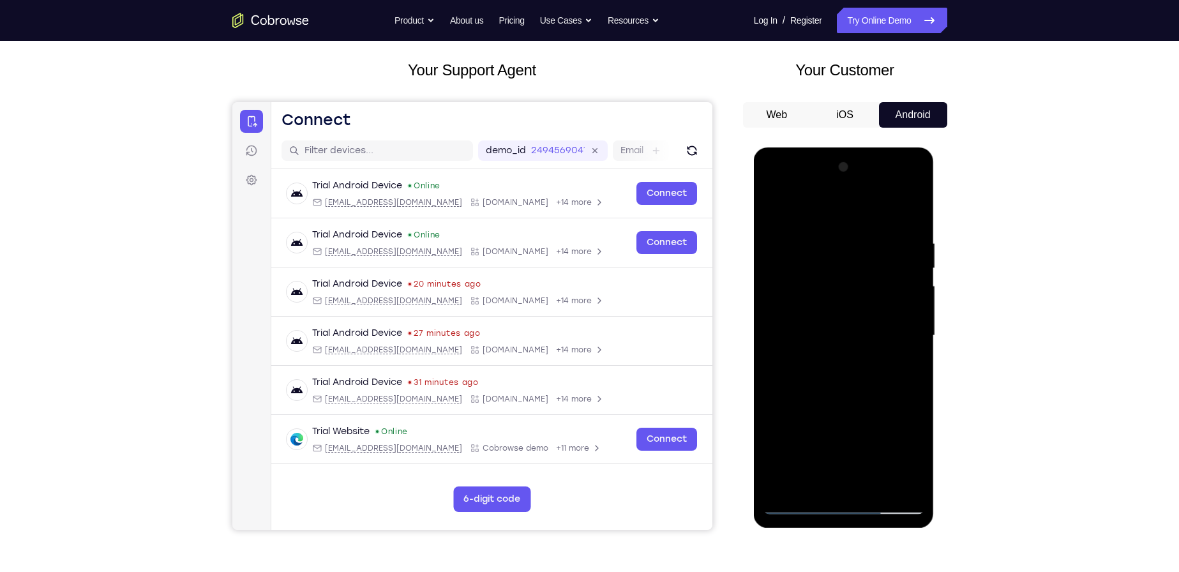
click at [777, 210] on div at bounding box center [844, 336] width 161 height 358
click at [771, 207] on div at bounding box center [844, 336] width 161 height 358
click at [836, 117] on button "iOS" at bounding box center [845, 115] width 68 height 26
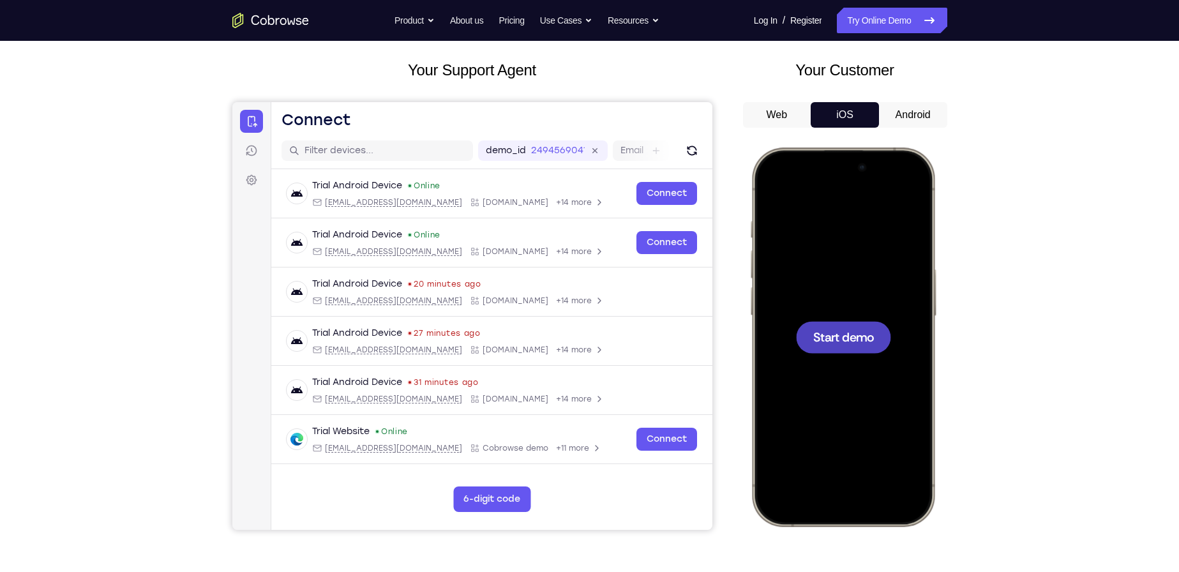
click at [851, 331] on span "Start demo" at bounding box center [843, 337] width 61 height 12
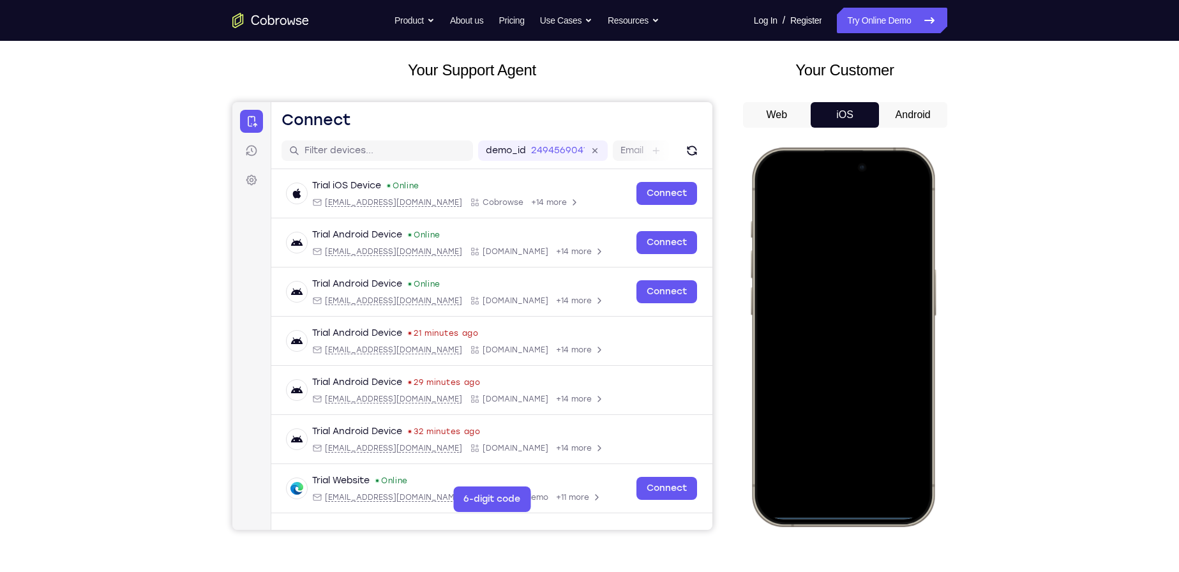
click at [827, 511] on div at bounding box center [843, 337] width 168 height 365
drag, startPoint x: 829, startPoint y: 501, endPoint x: 845, endPoint y: 386, distance: 116.0
click at [845, 386] on div at bounding box center [843, 337] width 168 height 365
drag, startPoint x: 836, startPoint y: 511, endPoint x: 808, endPoint y: 402, distance: 112.1
click at [808, 402] on div at bounding box center [843, 337] width 168 height 365
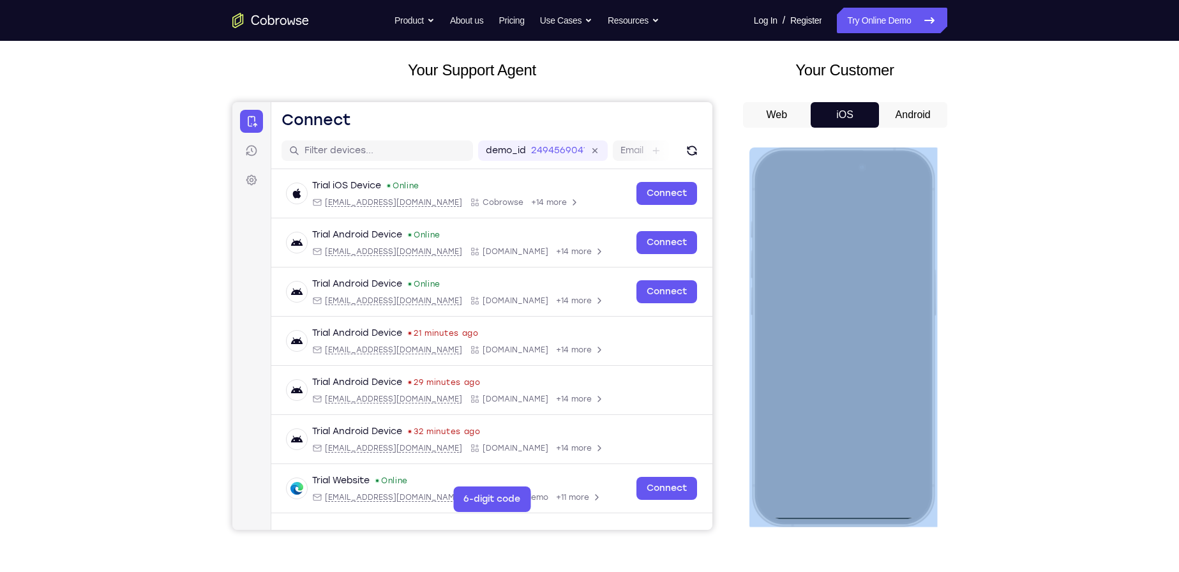
drag, startPoint x: 839, startPoint y: 520, endPoint x: 817, endPoint y: 422, distance: 100.8
click at [817, 422] on div at bounding box center [843, 336] width 188 height 379
drag, startPoint x: 817, startPoint y: 422, endPoint x: 833, endPoint y: 513, distance: 92.8
click at [833, 513] on div at bounding box center [843, 337] width 168 height 365
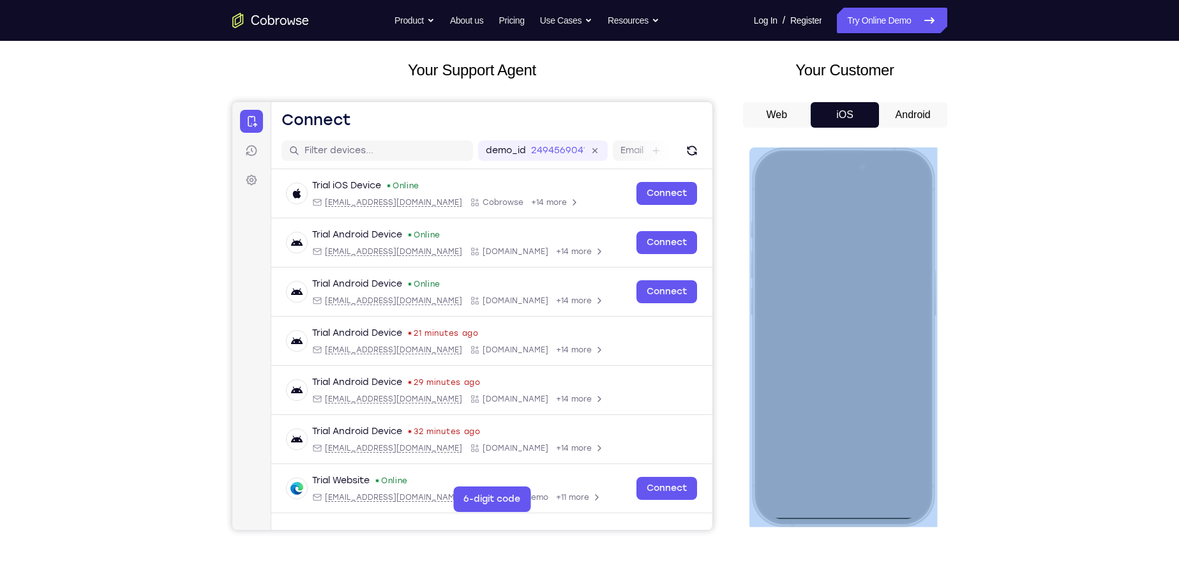
click at [833, 513] on div at bounding box center [843, 337] width 168 height 365
drag, startPoint x: 833, startPoint y: 513, endPoint x: 828, endPoint y: 415, distance: 98.5
click at [828, 415] on div at bounding box center [843, 337] width 168 height 365
click at [767, 202] on div at bounding box center [843, 337] width 168 height 365
click at [844, 158] on div at bounding box center [843, 337] width 168 height 365
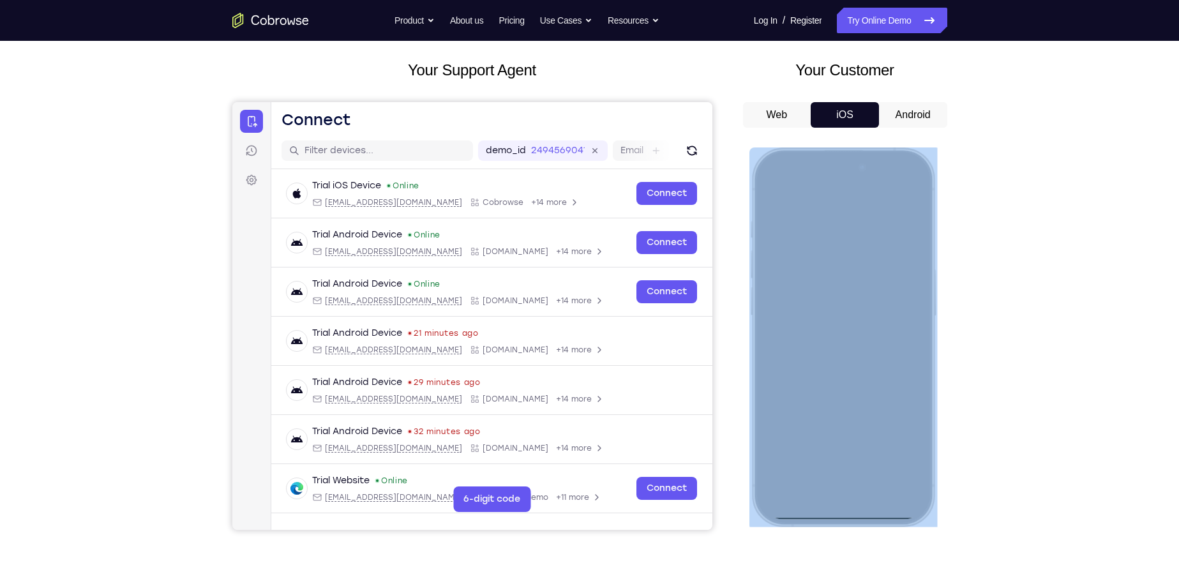
click at [850, 170] on div at bounding box center [843, 337] width 168 height 365
click at [867, 175] on div at bounding box center [843, 337] width 168 height 365
click at [872, 183] on div at bounding box center [843, 337] width 168 height 365
click at [836, 188] on div at bounding box center [843, 337] width 168 height 365
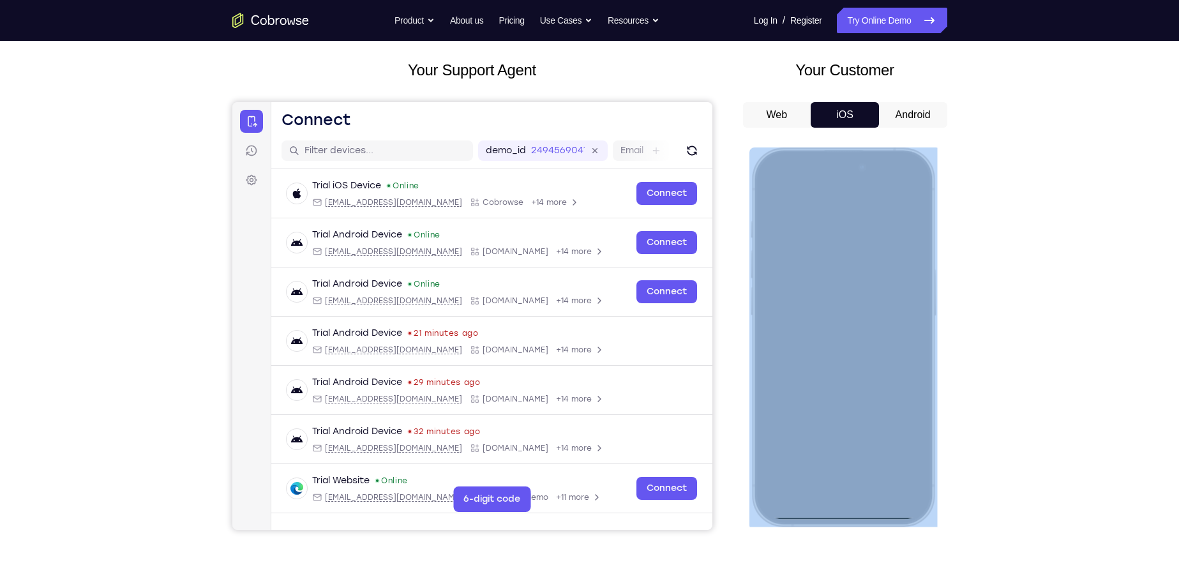
click at [837, 197] on div at bounding box center [843, 337] width 168 height 365
click at [838, 182] on div at bounding box center [843, 337] width 168 height 365
click at [781, 382] on div at bounding box center [843, 337] width 168 height 365
click at [819, 517] on div at bounding box center [843, 337] width 168 height 365
click at [803, 504] on div at bounding box center [843, 337] width 168 height 365
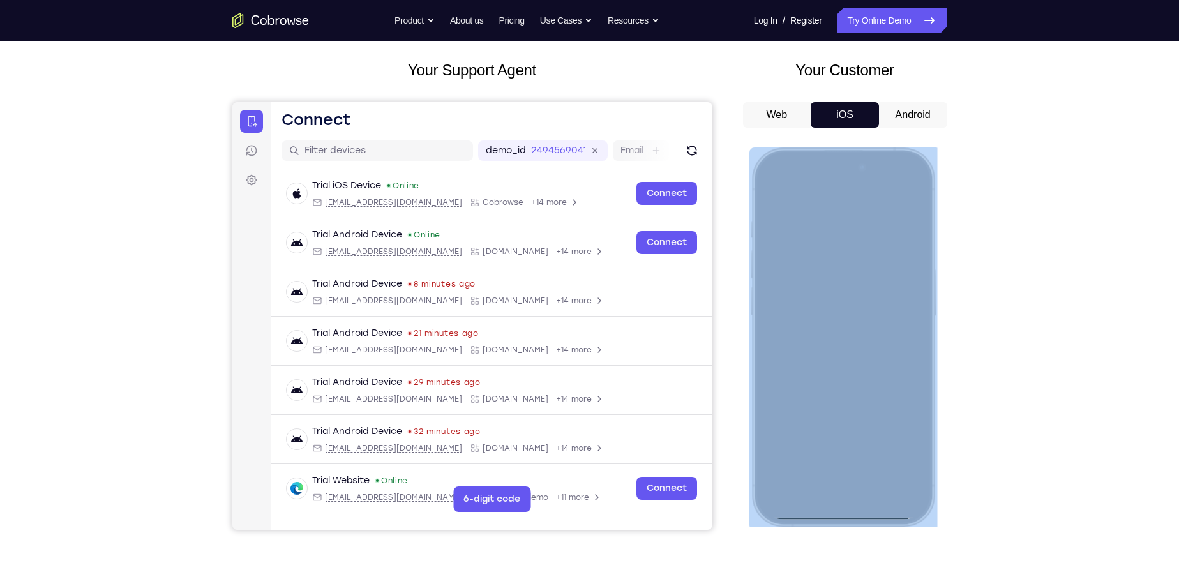
click at [766, 389] on div at bounding box center [843, 337] width 168 height 365
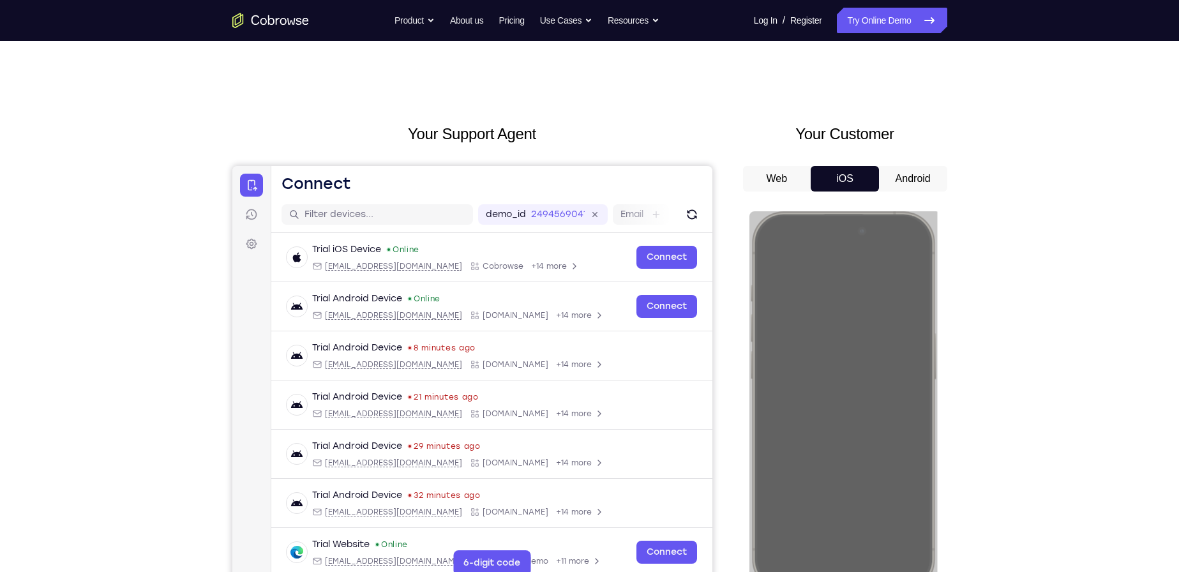
drag, startPoint x: 765, startPoint y: 169, endPoint x: 767, endPoint y: 176, distance: 6.7
click at [766, 176] on button "Web" at bounding box center [777, 179] width 68 height 26
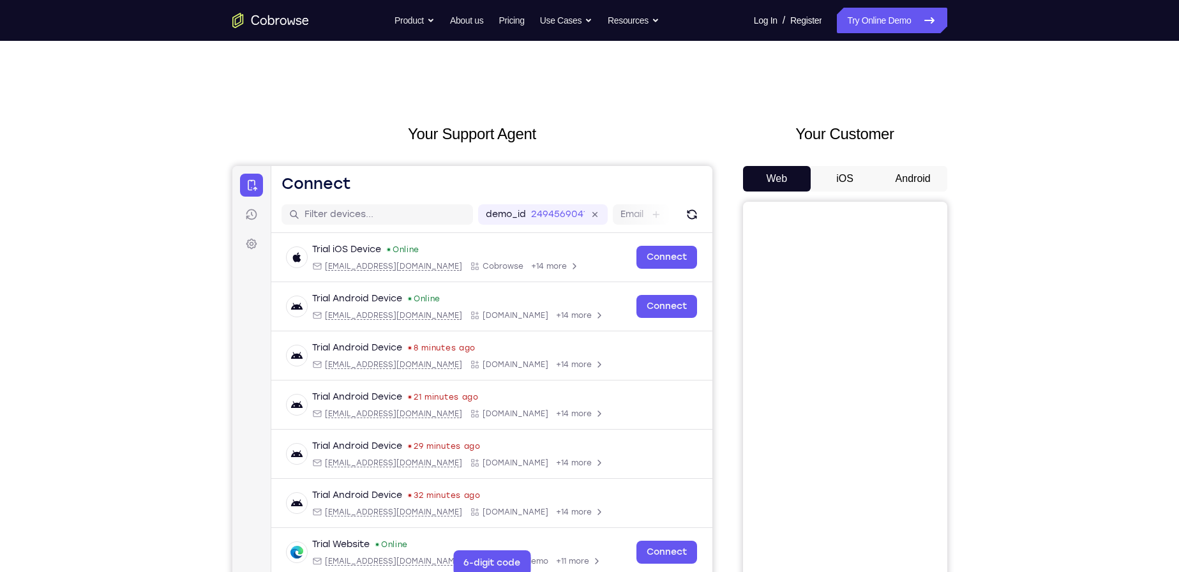
scroll to position [64, 0]
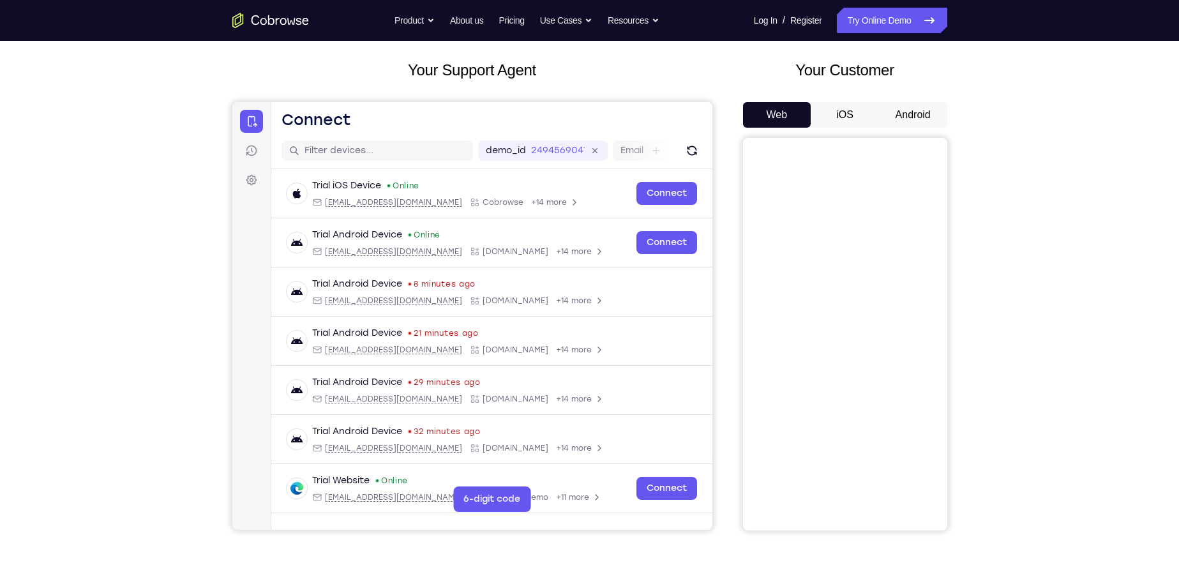
click at [933, 116] on button "Android" at bounding box center [913, 115] width 68 height 26
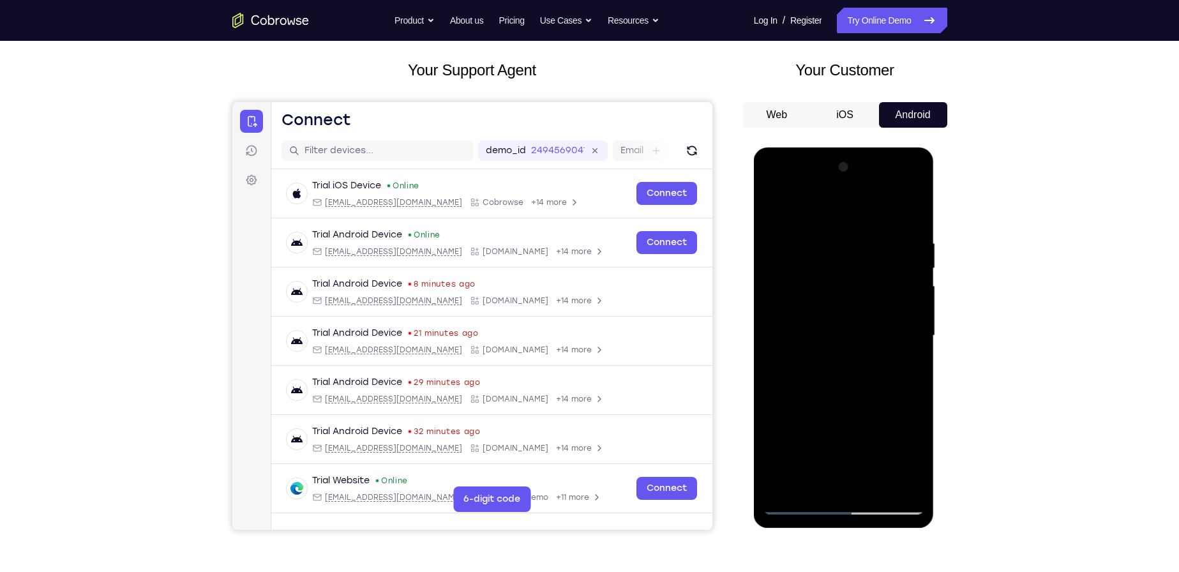
click at [801, 499] on div at bounding box center [844, 336] width 161 height 358
click at [798, 504] on div at bounding box center [844, 336] width 161 height 358
click at [888, 499] on div at bounding box center [844, 336] width 161 height 358
